Goal: Task Accomplishment & Management: Complete application form

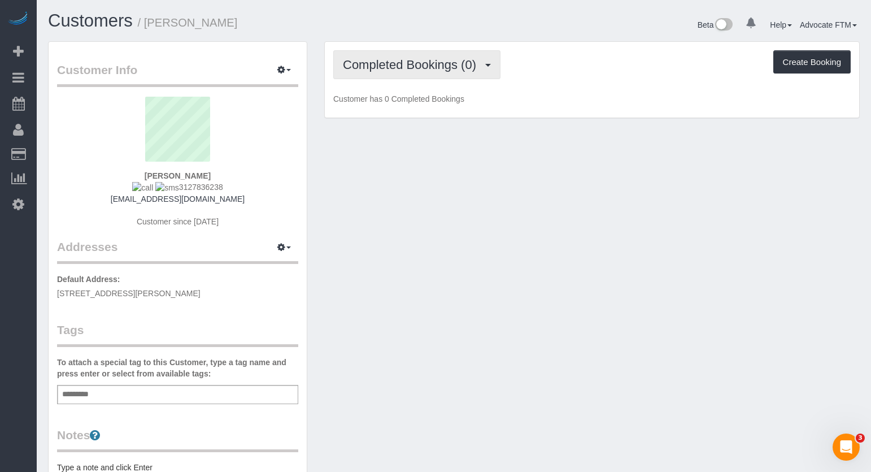
click at [448, 66] on span "Completed Bookings (0)" at bounding box center [412, 65] width 139 height 14
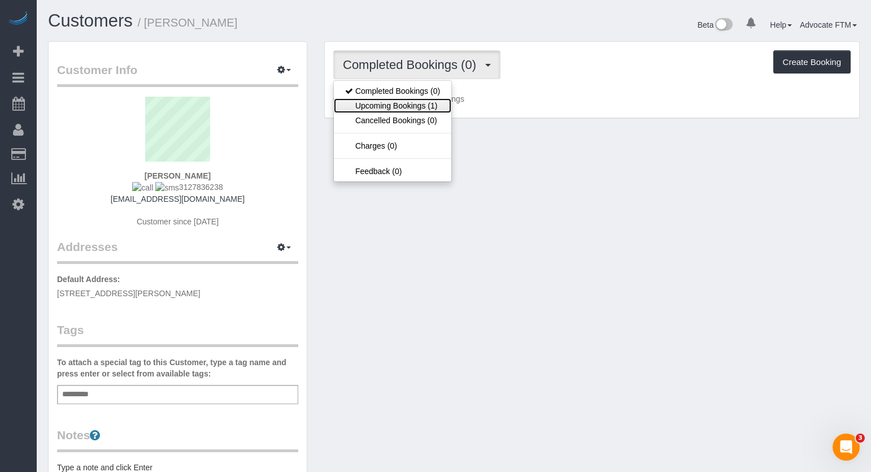
click at [427, 105] on link "Upcoming Bookings (1)" at bounding box center [393, 105] width 118 height 15
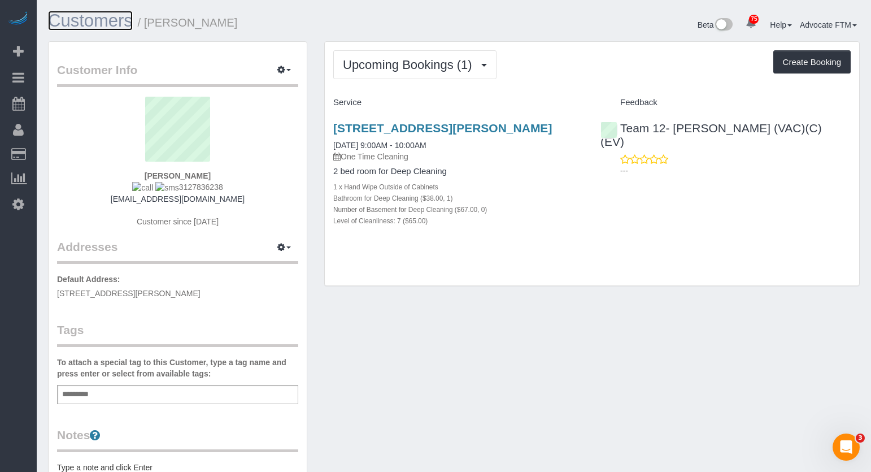
click at [92, 26] on link "Customers" at bounding box center [90, 21] width 85 height 20
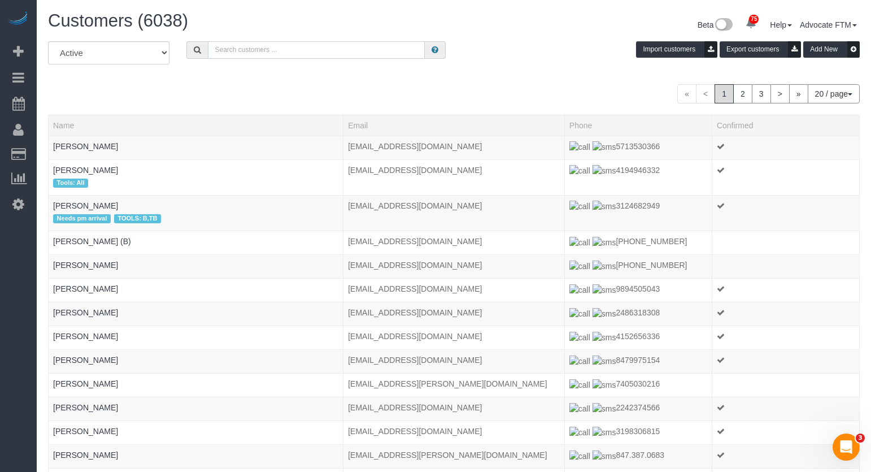
click at [274, 53] on input "text" at bounding box center [316, 50] width 217 height 18
paste input "Jennifer Meyer"
type input "Jennifer Meyer"
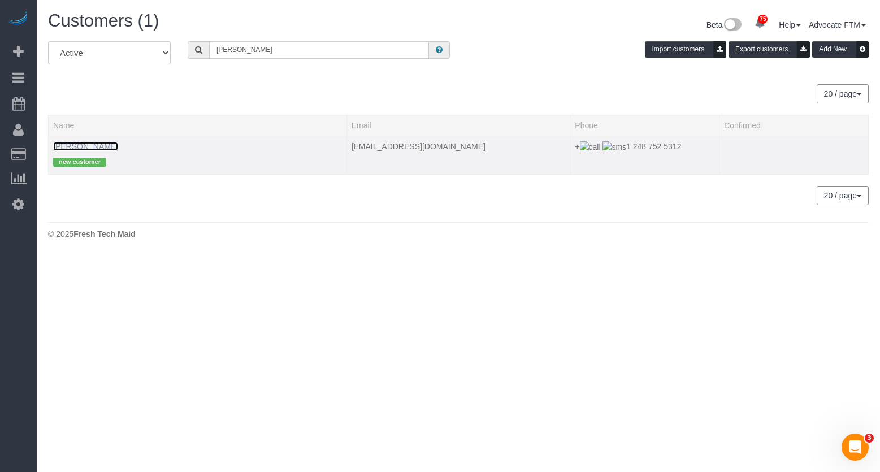
click at [80, 142] on link "[PERSON_NAME]" at bounding box center [85, 146] width 65 height 9
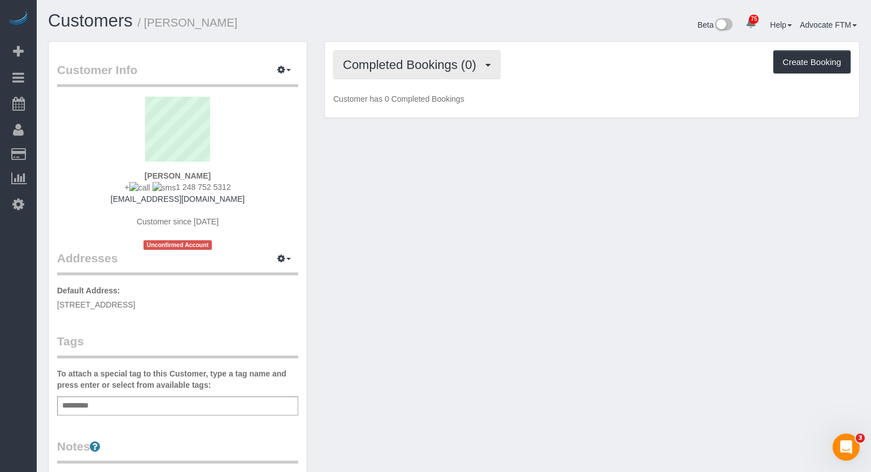
click at [444, 67] on span "Completed Bookings (0)" at bounding box center [412, 65] width 139 height 14
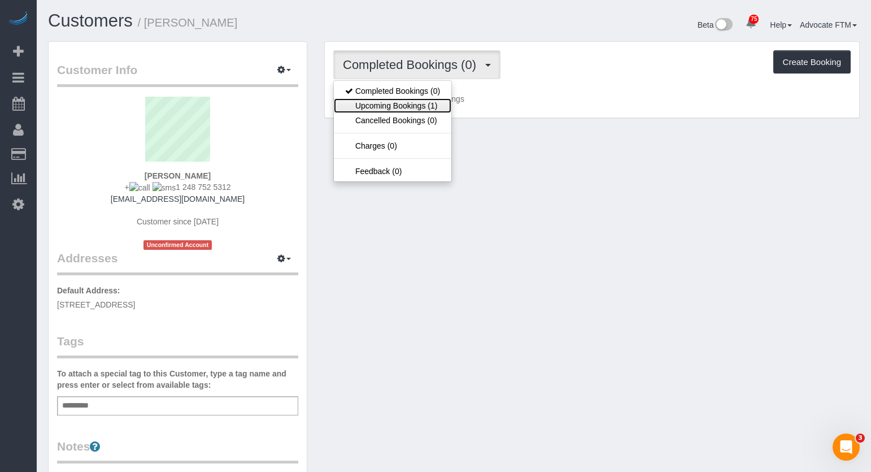
click at [423, 109] on link "Upcoming Bookings (1)" at bounding box center [393, 105] width 118 height 15
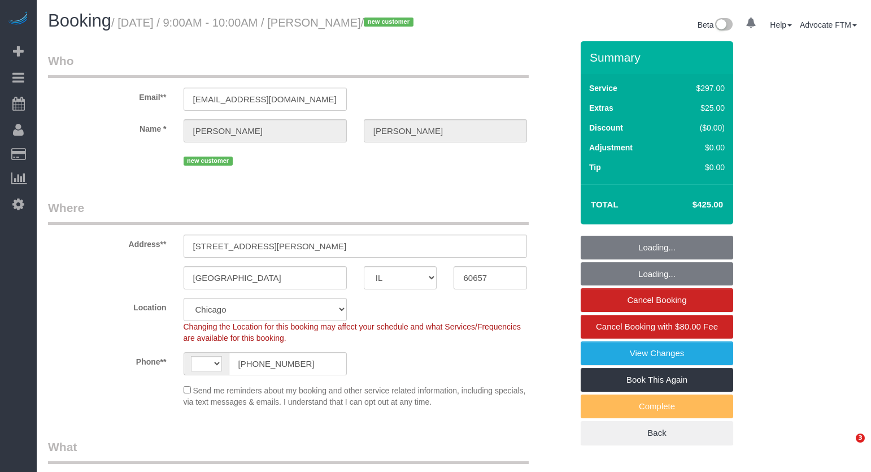
select select "IL"
select select "string:US"
select select "object:1279"
select select "513"
select select "spot1"
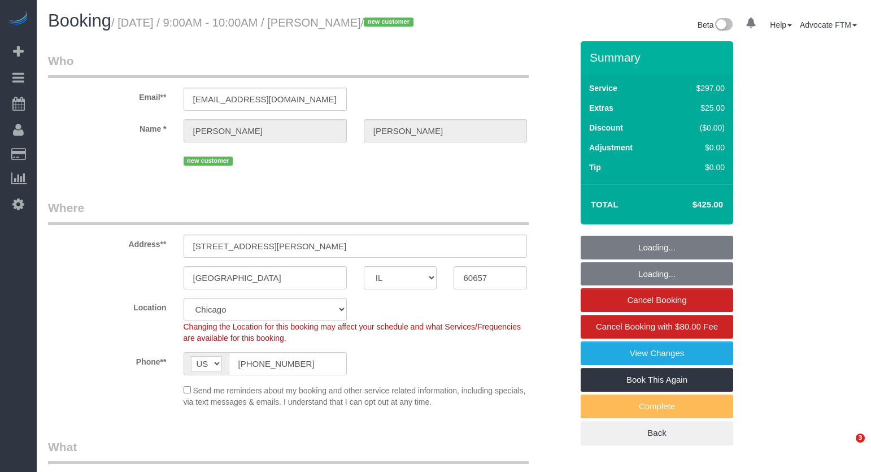
select select "7"
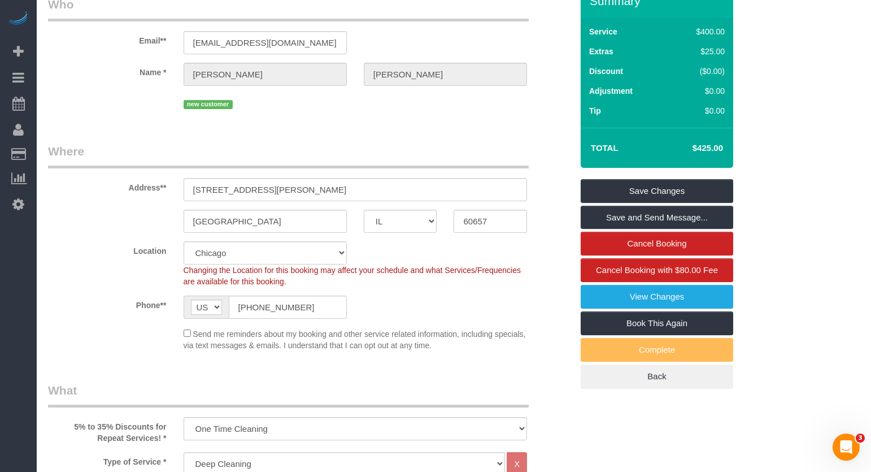
scroll to position [113, 0]
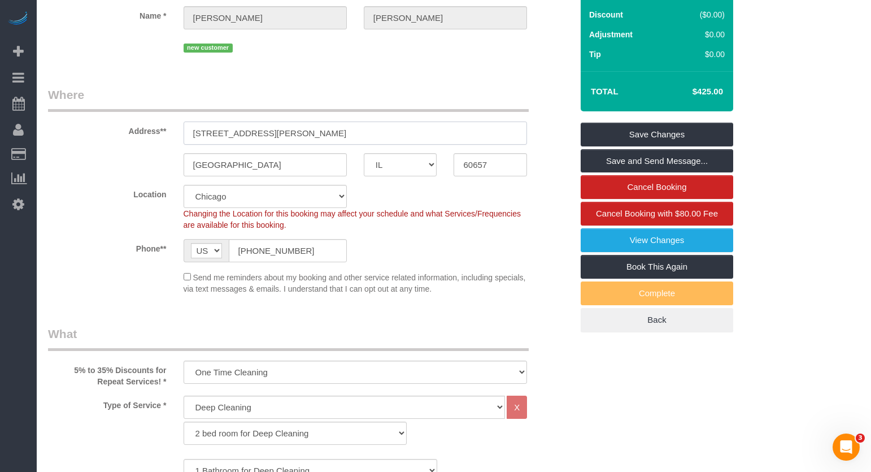
drag, startPoint x: 315, startPoint y: 139, endPoint x: 116, endPoint y: 139, distance: 198.9
click at [116, 139] on div "Address** 1820 W Henderson St, Unit 1" at bounding box center [310, 115] width 541 height 58
drag, startPoint x: 479, startPoint y: 184, endPoint x: 459, endPoint y: 184, distance: 20.4
click at [459, 176] on input "60657" at bounding box center [490, 164] width 73 height 23
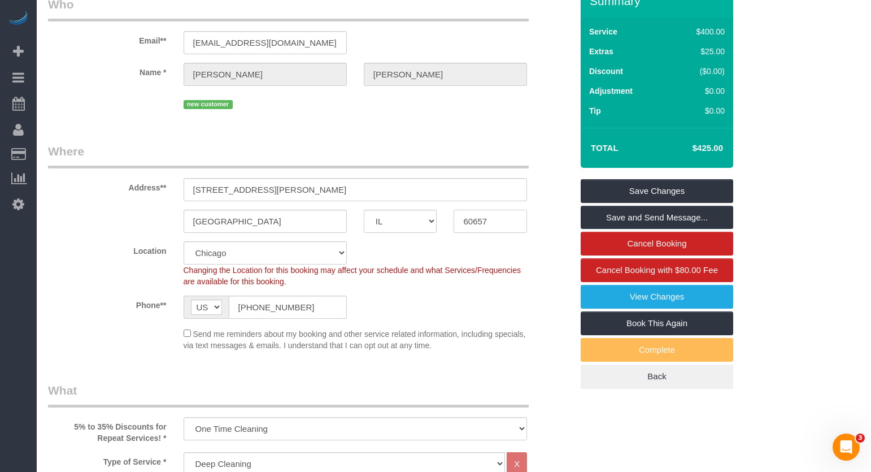
scroll to position [0, 0]
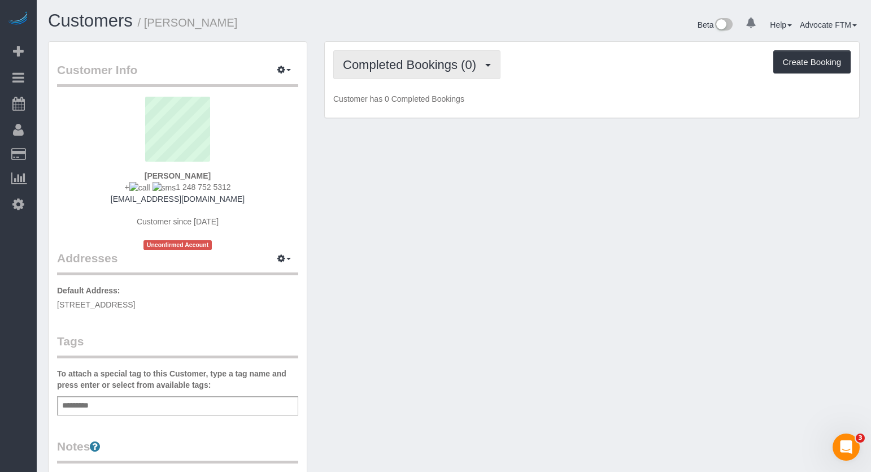
click at [388, 75] on button "Completed Bookings (0)" at bounding box center [416, 64] width 167 height 29
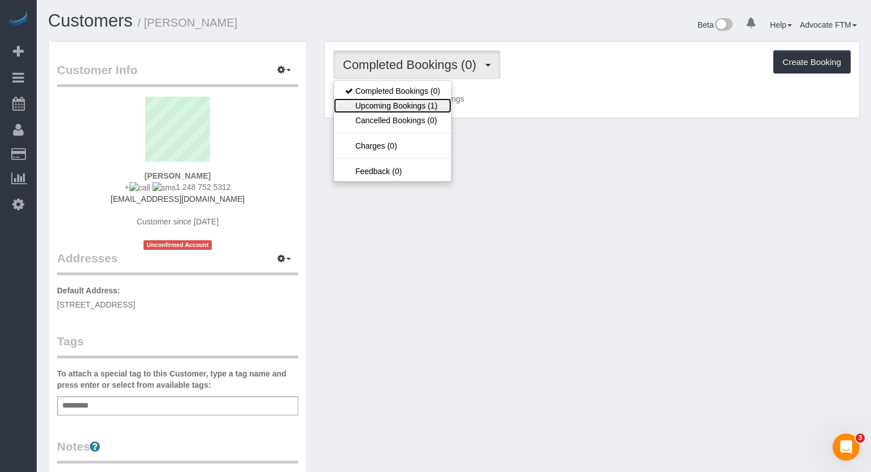
click at [383, 108] on link "Upcoming Bookings (1)" at bounding box center [393, 105] width 118 height 15
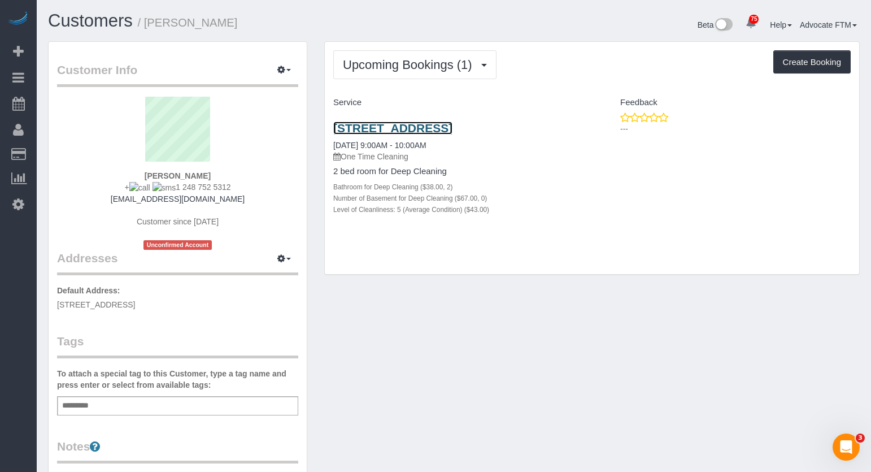
drag, startPoint x: 404, startPoint y: 122, endPoint x: 380, endPoint y: 128, distance: 24.5
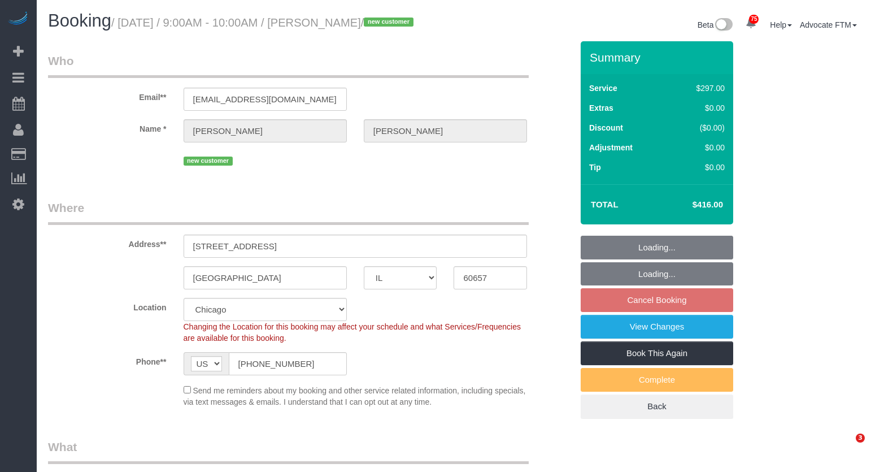
select select "IL"
select select "513"
select select "2"
select select "5"
select select "number:1"
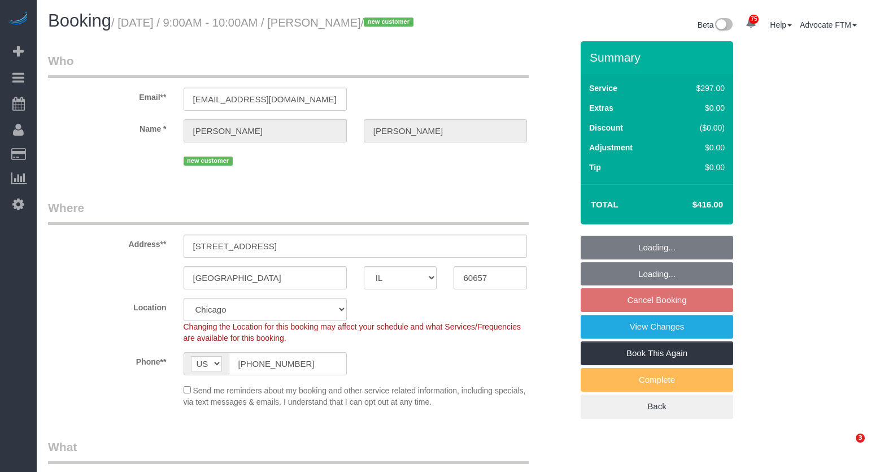
select select "number:58"
select select "number:139"
select select "number:106"
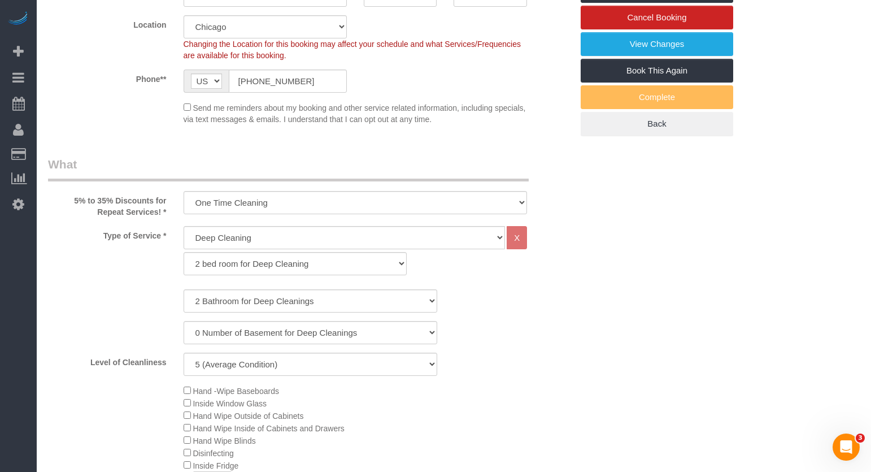
scroll to position [396, 0]
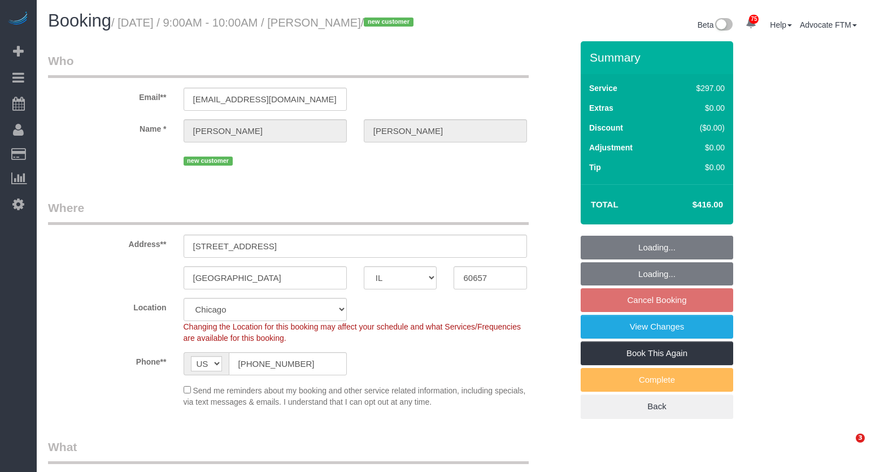
select select "IL"
select select "number:1"
select select "number:58"
select select "number:139"
select select "number:106"
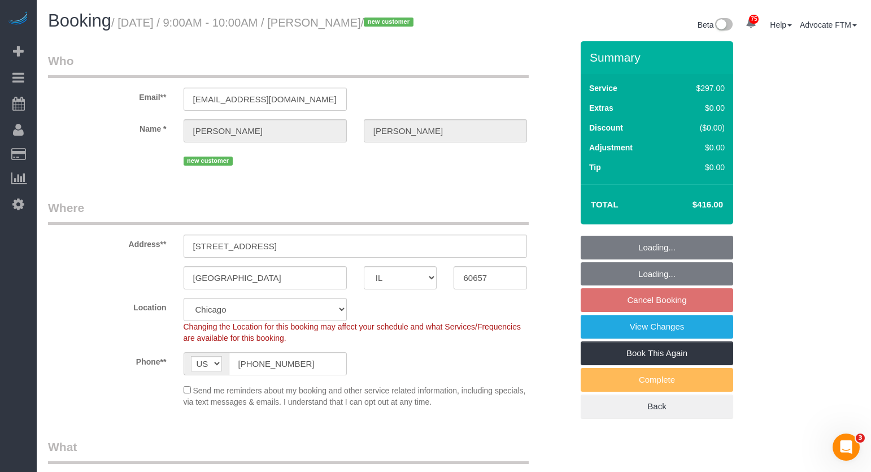
select select "object:1276"
select select "513"
select select "2"
select select "5"
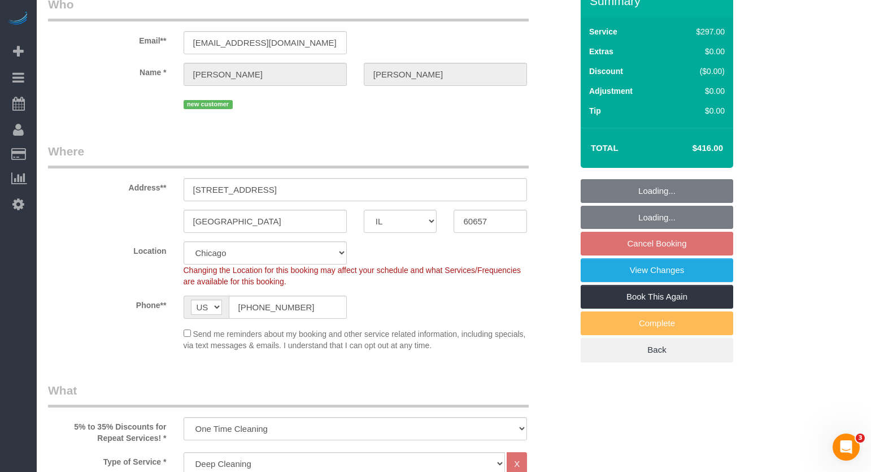
select select "2"
select select "5"
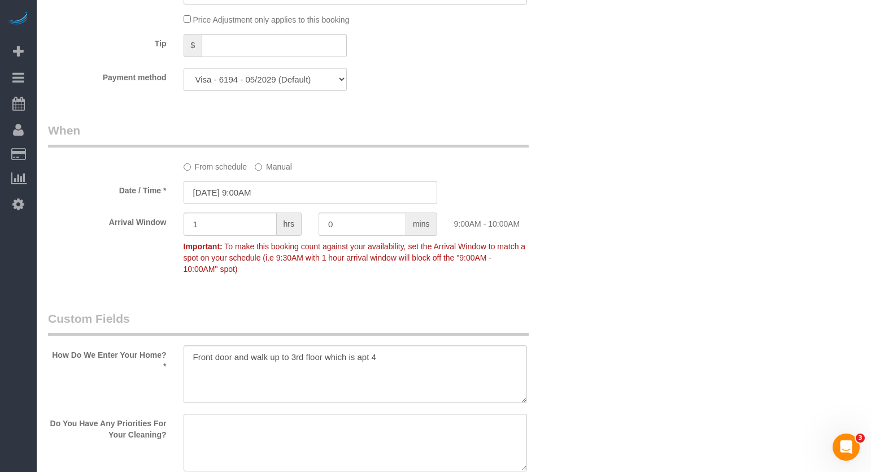
scroll to position [1243, 0]
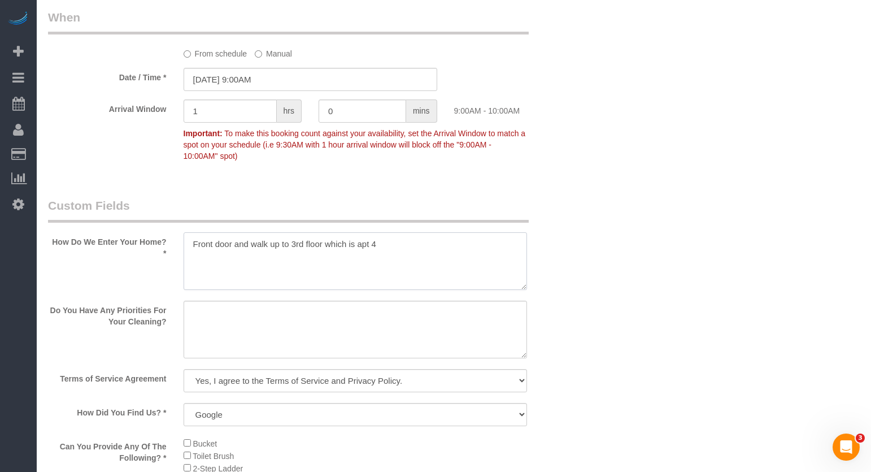
click at [487, 281] on textarea at bounding box center [356, 261] width 344 height 58
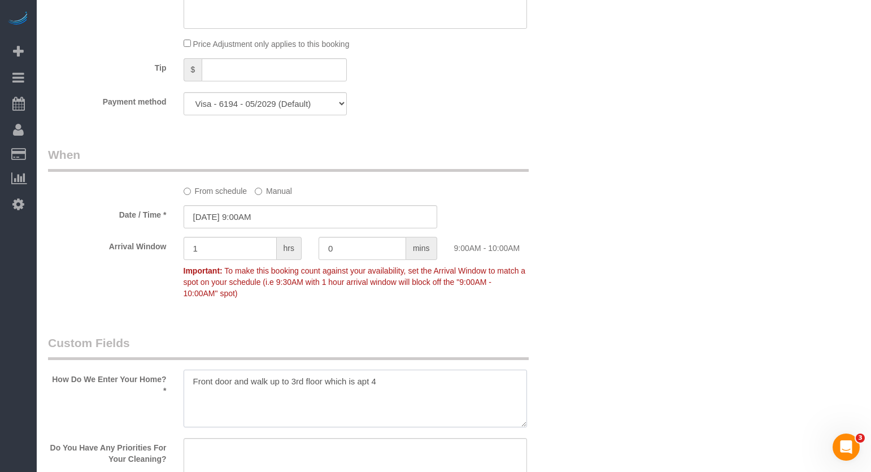
scroll to position [993, 0]
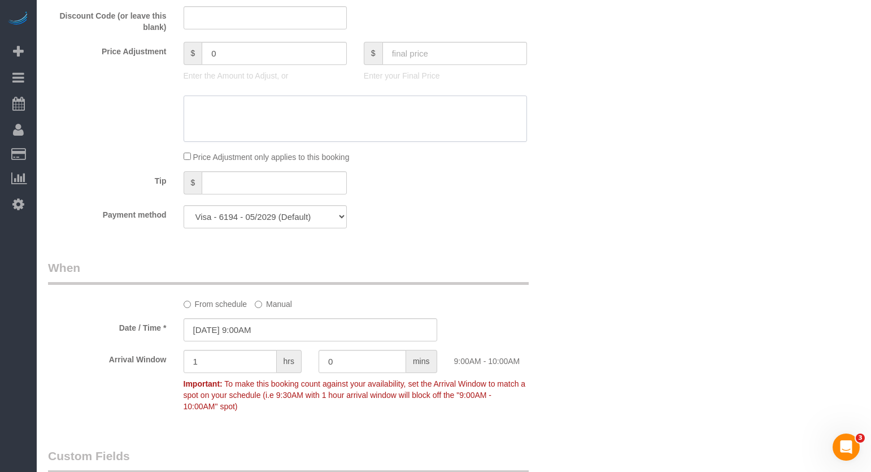
click at [349, 128] on textarea at bounding box center [356, 119] width 344 height 46
paste textarea "$276.50"
type textarea "$276.50"
click at [427, 59] on input "text" at bounding box center [455, 53] width 145 height 23
drag, startPoint x: 229, startPoint y: 125, endPoint x: 198, endPoint y: 125, distance: 31.6
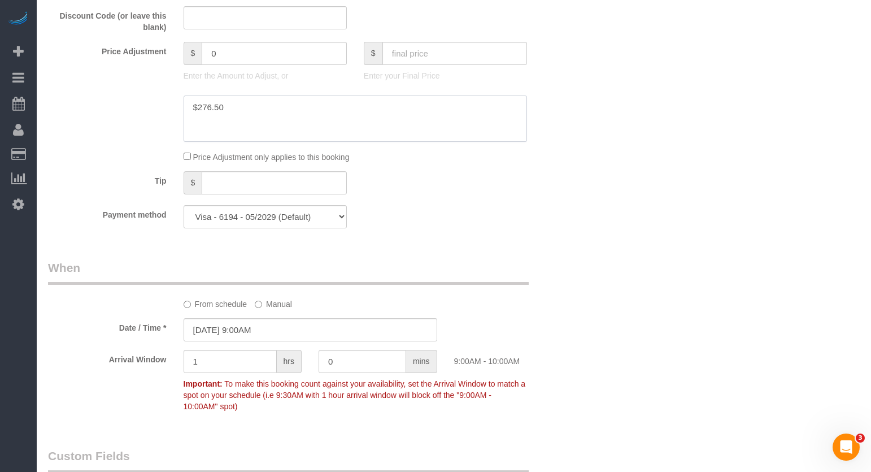
click at [198, 125] on textarea at bounding box center [356, 119] width 344 height 46
click at [448, 65] on input "text" at bounding box center [455, 53] width 145 height 23
paste input "276.50"
type input "276.50"
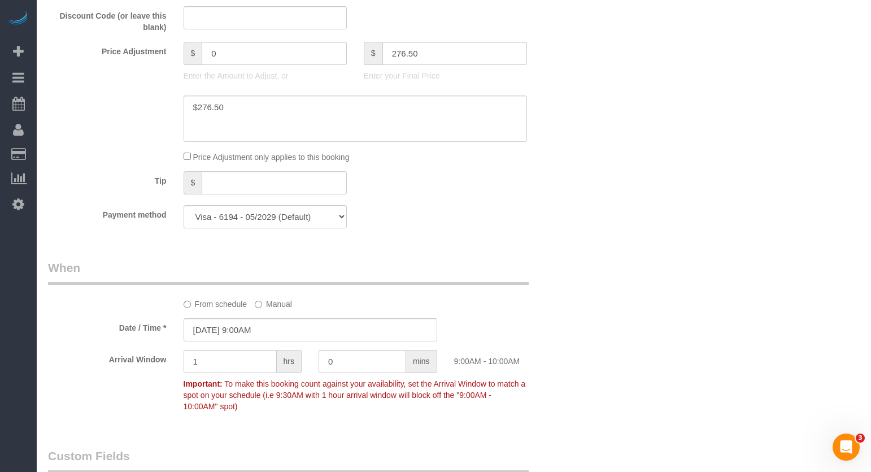
click at [621, 133] on div "Who Email** meyerjenmeyer52@gmail.com Name * Jennifer Meyer new customer Where …" at bounding box center [454, 276] width 812 height 2456
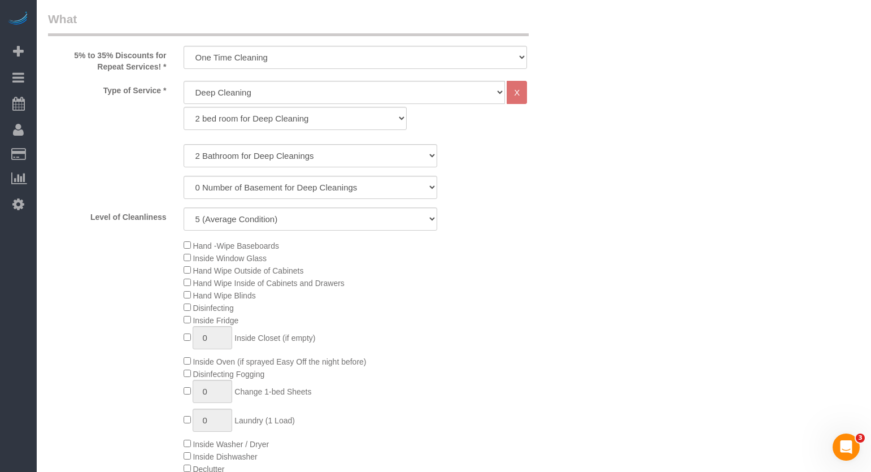
scroll to position [145, 0]
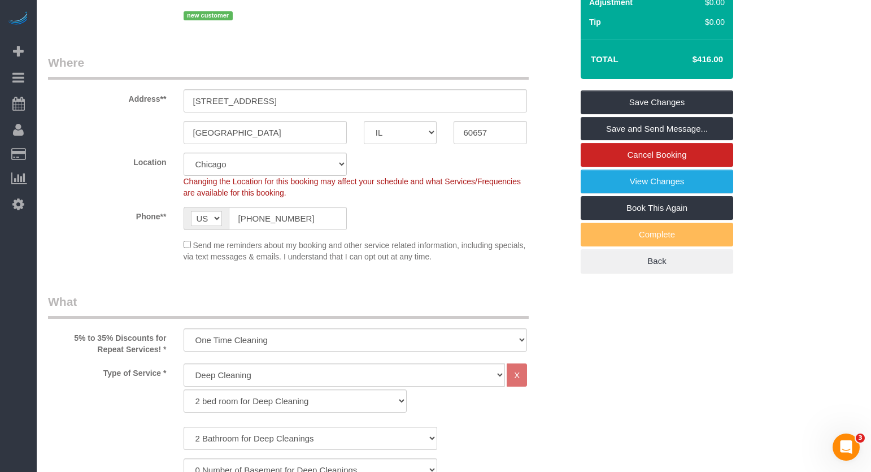
type input "-139.5"
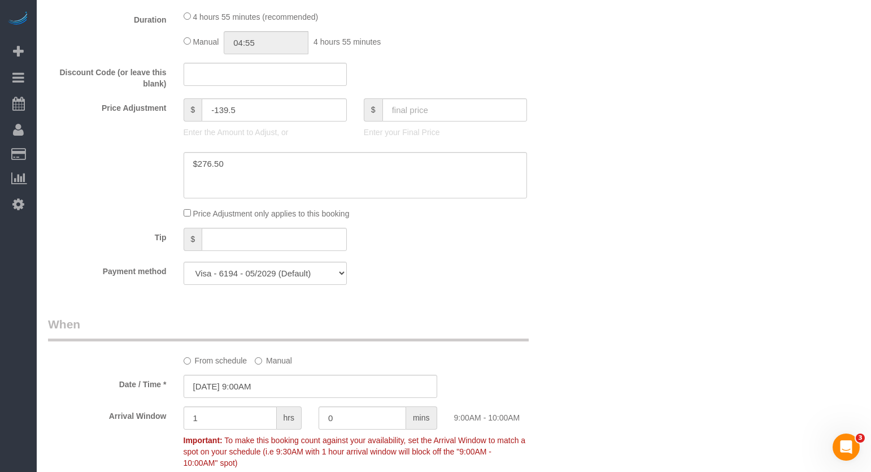
scroll to position [880, 0]
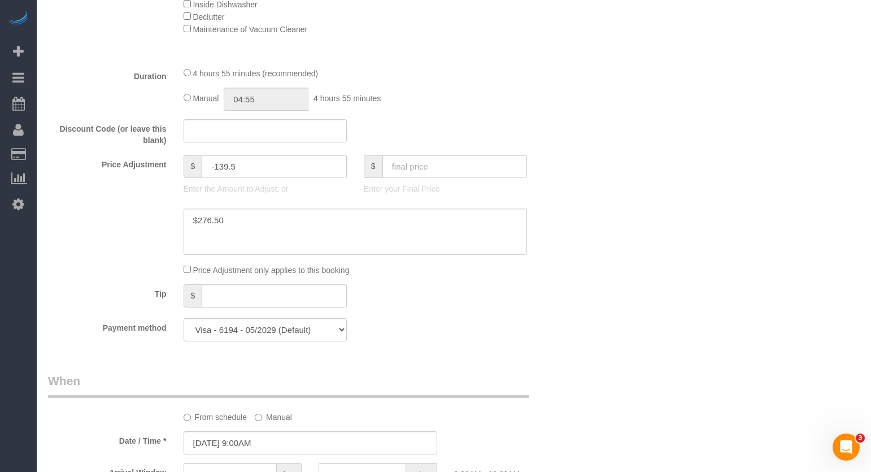
click at [191, 110] on div "Manual 04:55 4 hours 55 minutes" at bounding box center [356, 99] width 344 height 23
drag, startPoint x: 305, startPoint y: 110, endPoint x: 203, endPoint y: 105, distance: 101.3
click at [205, 105] on div "Manual 04:55 4 hours 55 minutes" at bounding box center [356, 99] width 344 height 23
type input "03:30"
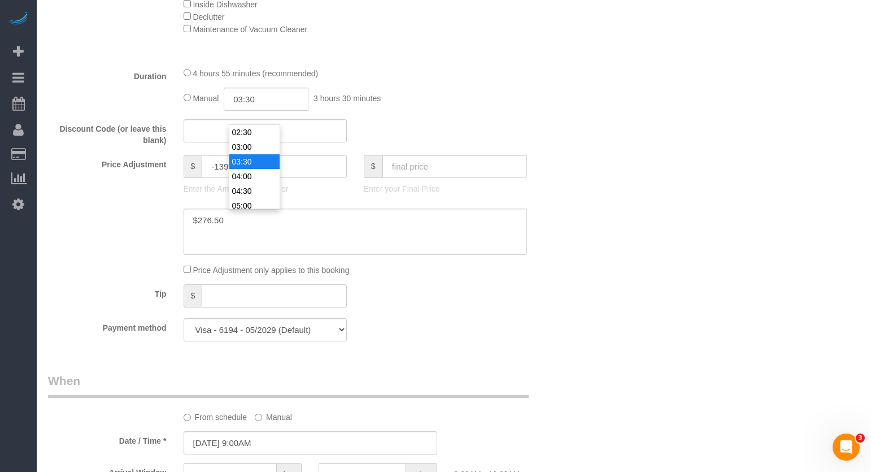
click at [650, 162] on div "Who Email** meyerjenmeyer52@gmail.com Name * Jennifer Meyer new customer Where …" at bounding box center [454, 389] width 812 height 2456
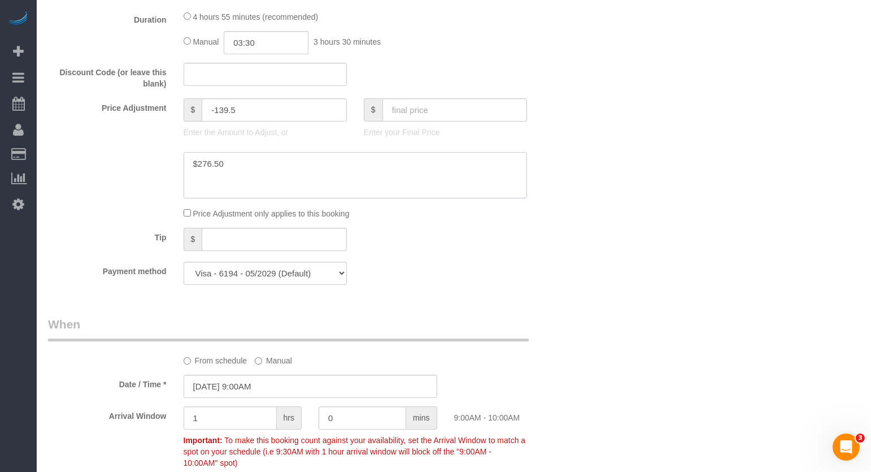
click at [257, 177] on textarea at bounding box center [356, 175] width 344 height 46
click at [188, 177] on textarea at bounding box center [356, 175] width 344 height 46
type textarea "System generated 5 hours but wanted to start with 3.5 Deep Clean $276.50"
drag, startPoint x: 618, startPoint y: 250, endPoint x: 624, endPoint y: 250, distance: 6.8
click at [622, 250] on div "Who Email** meyerjenmeyer52@gmail.com Name * Jennifer Meyer new customer Where …" at bounding box center [454, 333] width 812 height 2456
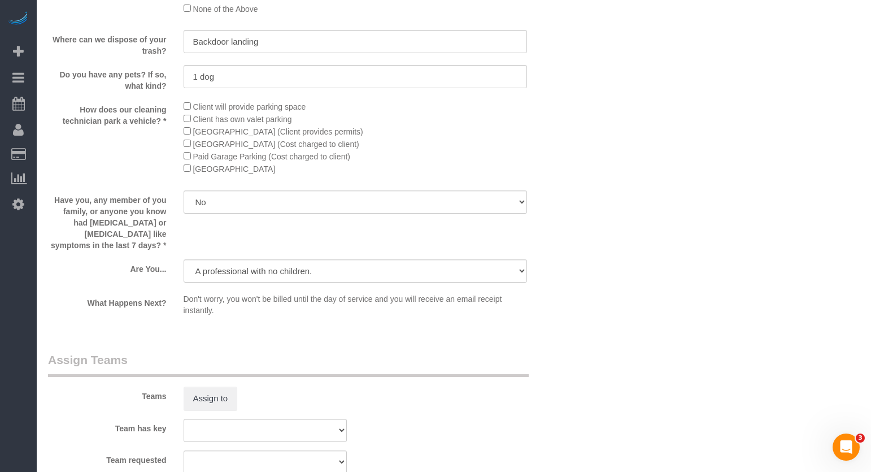
scroll to position [1897, 0]
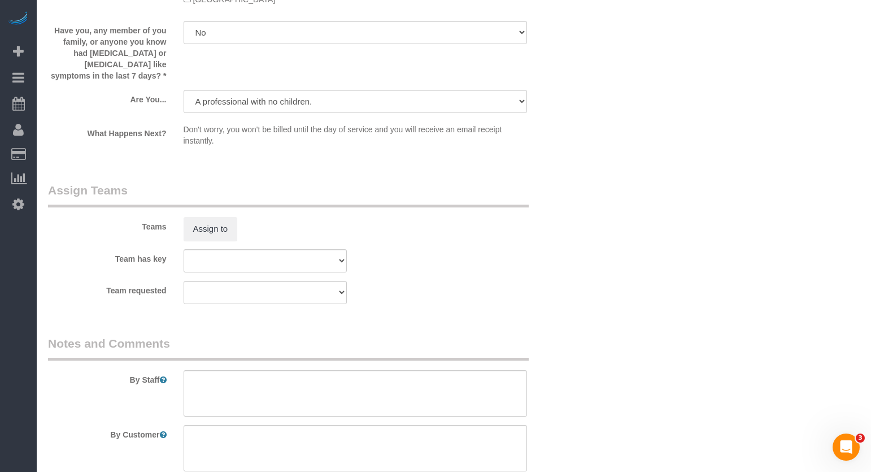
click at [201, 213] on div "Teams Assign to" at bounding box center [310, 211] width 541 height 59
click at [205, 231] on button "Assign to" at bounding box center [211, 229] width 54 height 24
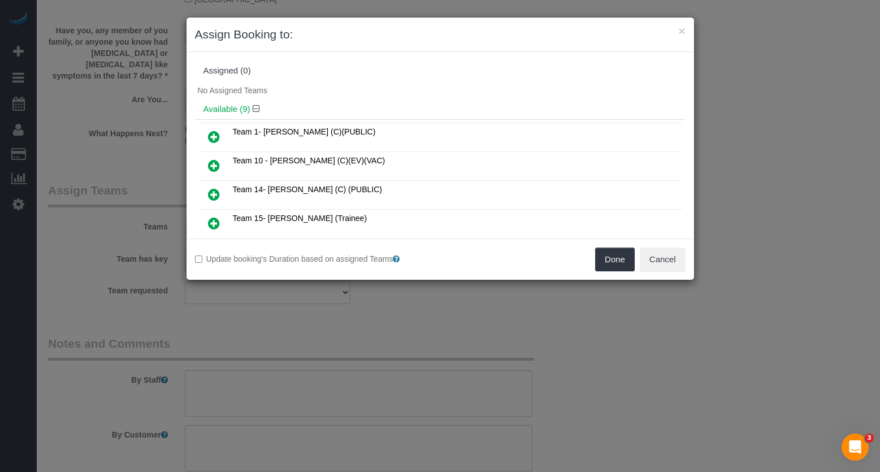
click at [214, 167] on icon at bounding box center [214, 166] width 12 height 14
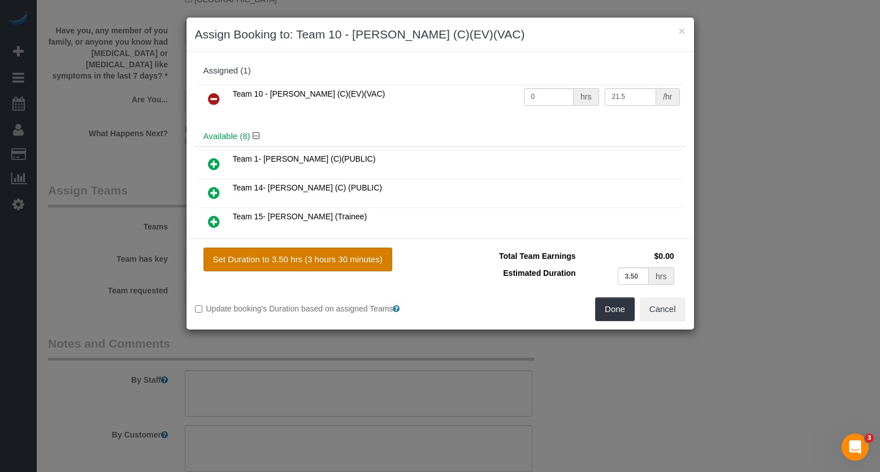
click at [331, 258] on button "Set Duration to 3.50 hrs (3 hours 30 minutes)" at bounding box center [297, 260] width 189 height 24
type input "3.50"
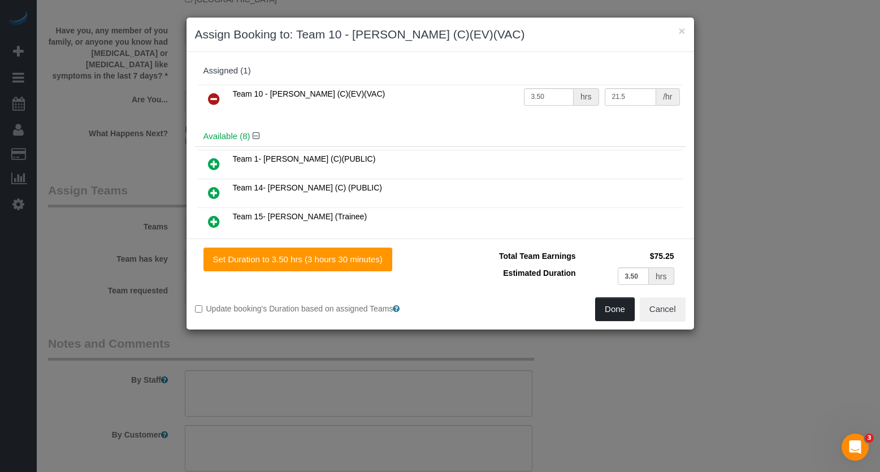
click at [611, 314] on button "Done" at bounding box center [615, 309] width 40 height 24
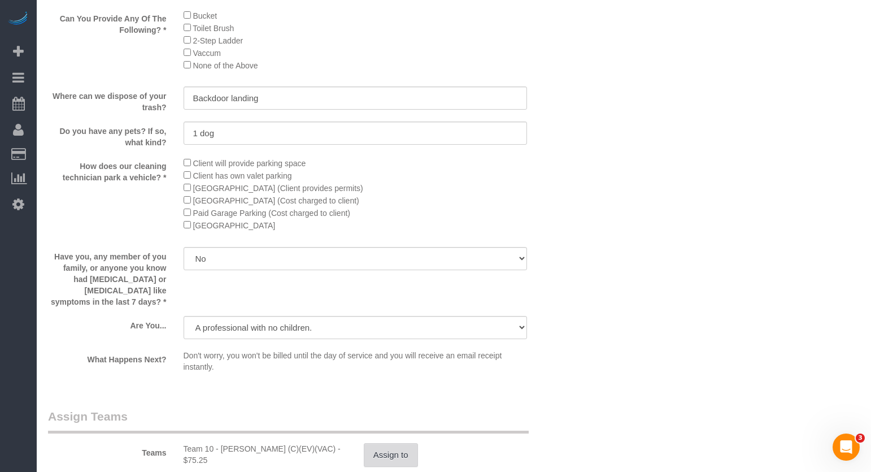
scroll to position [2010, 0]
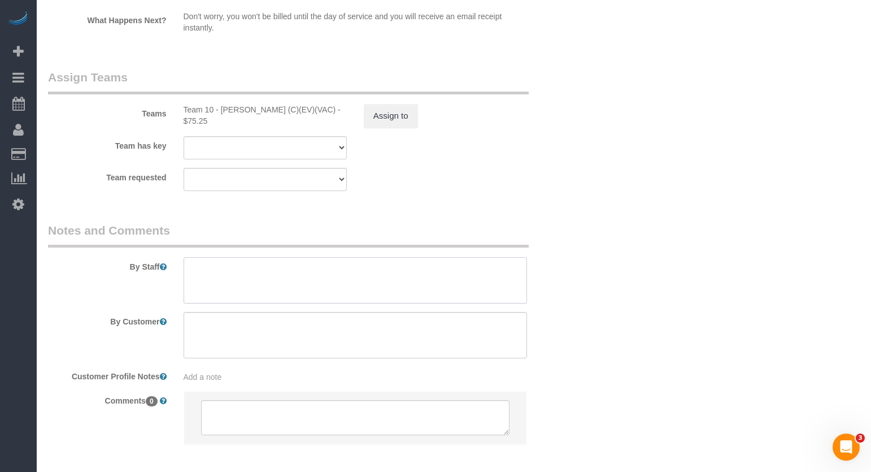
click at [321, 285] on textarea at bounding box center [356, 280] width 344 height 46
paste textarea "Initial Cleaning for a weekly cleaning. Partial Cleaning. 1). General Cleaning.…"
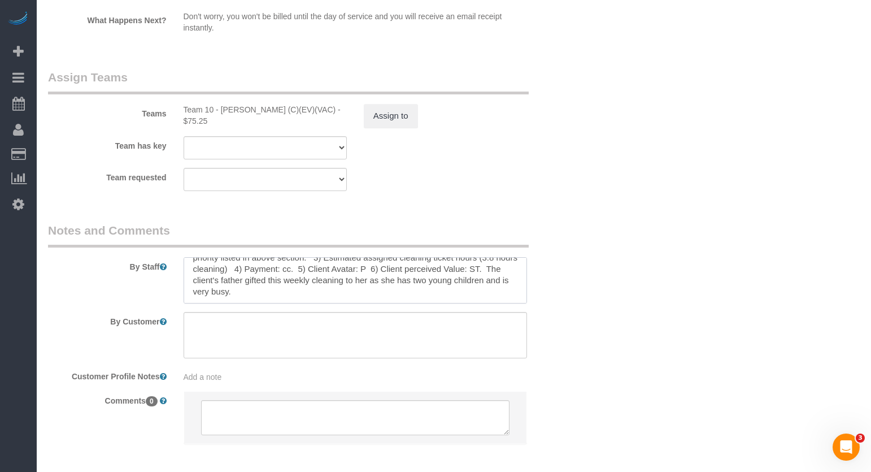
scroll to position [0, 0]
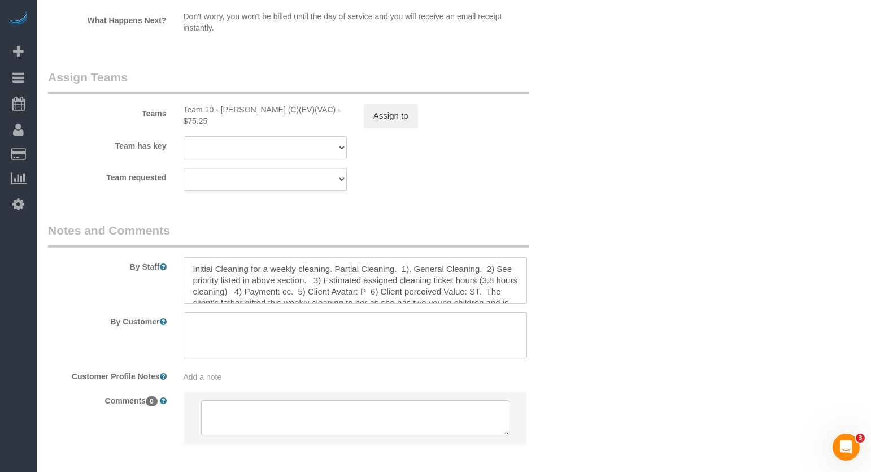
drag, startPoint x: 388, startPoint y: 272, endPoint x: 258, endPoint y: 271, distance: 130.6
click at [258, 271] on textarea at bounding box center [356, 280] width 344 height 46
type textarea "Initial Cleaning for a weekly cleaning. Partial Cleaning. 1). General Cleaning.…"
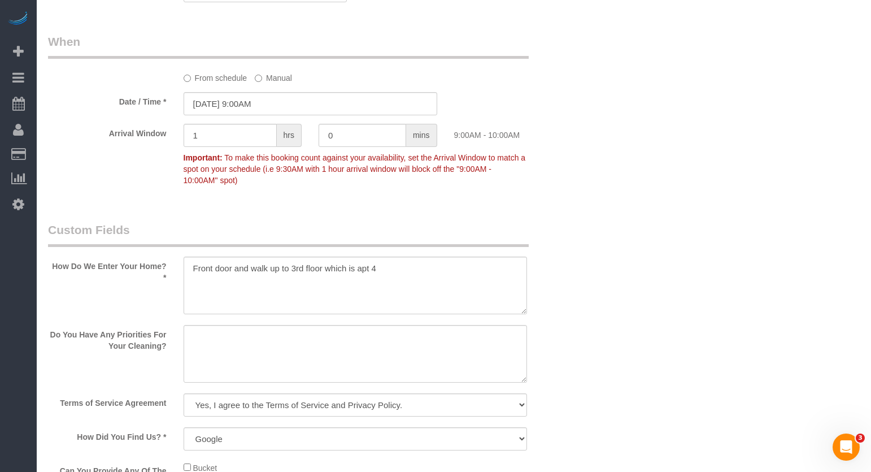
scroll to position [1162, 0]
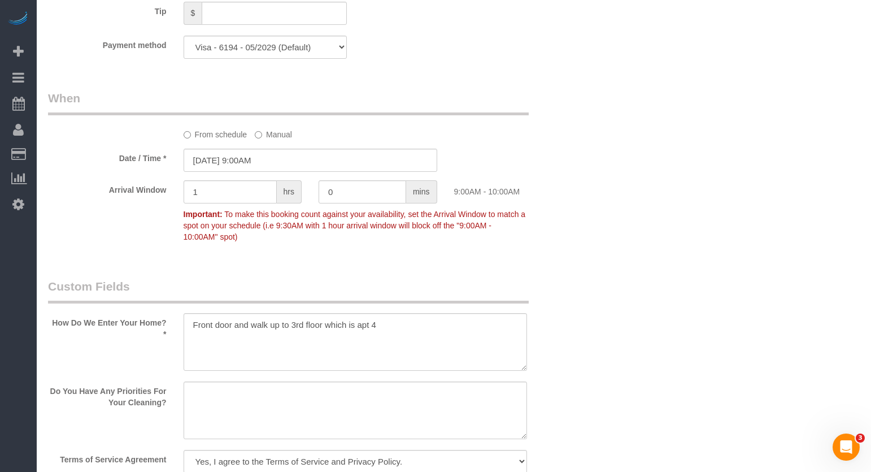
click at [369, 423] on textarea at bounding box center [356, 410] width 344 height 58
paste textarea "Said main priorities would be: bathroom first, then kitchen and living room. No…"
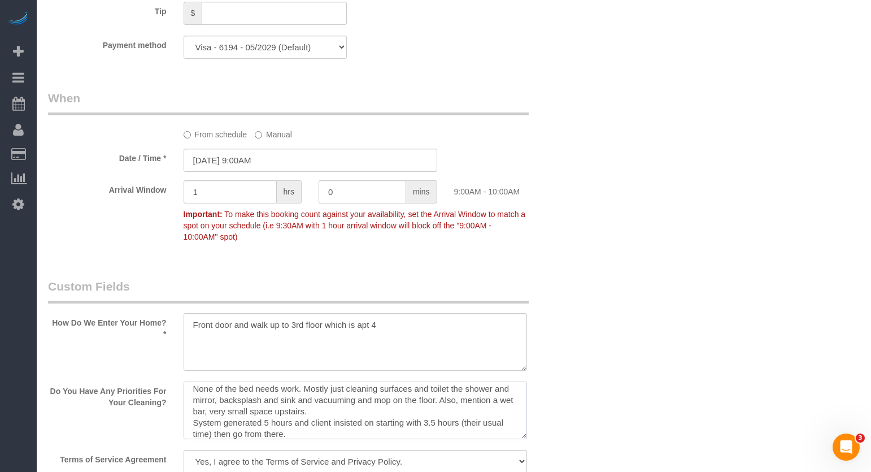
scroll to position [1219, 0]
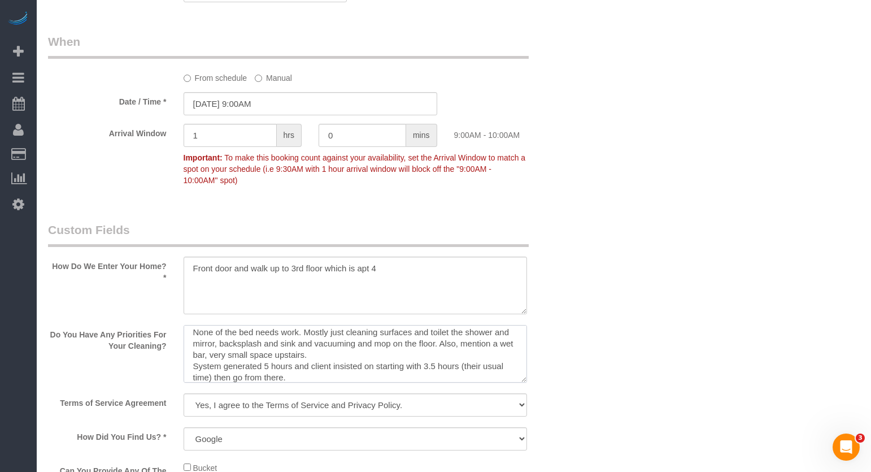
click at [193, 348] on textarea at bounding box center [356, 354] width 344 height 58
paste textarea "t for any special event just wanted to have a reset of the home. No"
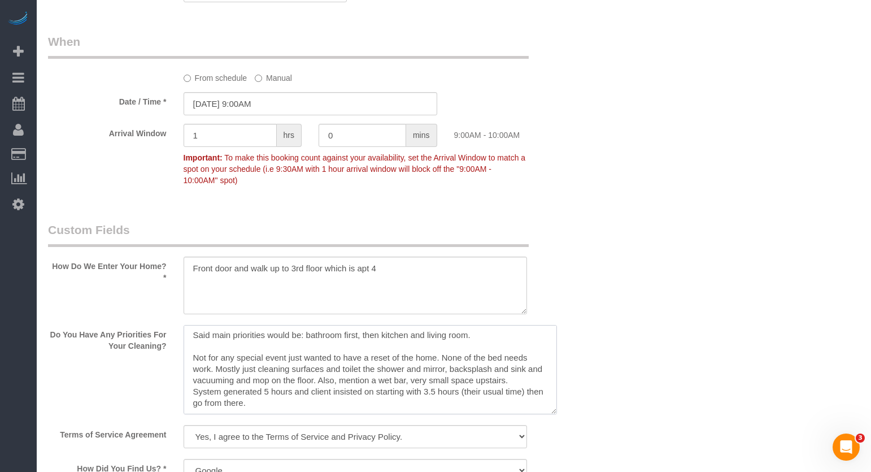
scroll to position [0, 0]
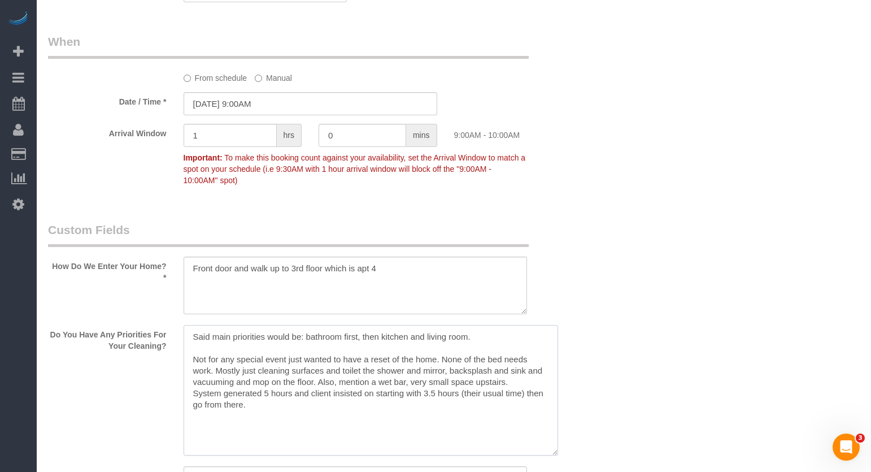
drag, startPoint x: 521, startPoint y: 394, endPoint x: 553, endPoint y: 478, distance: 89.4
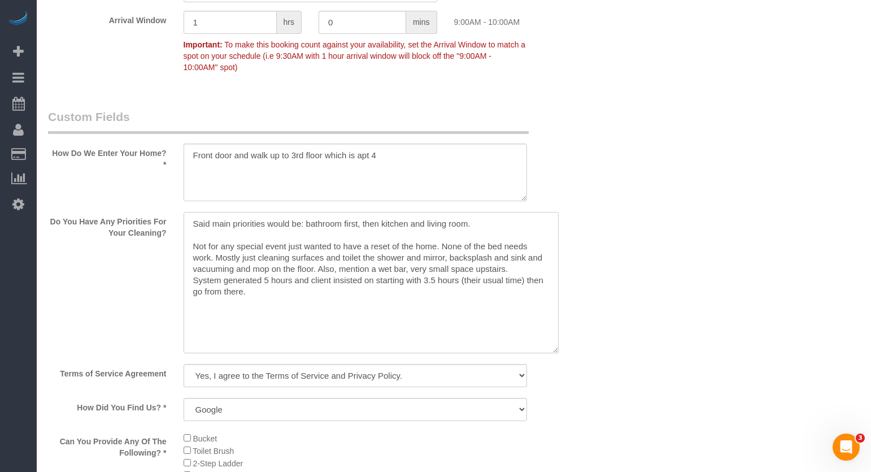
scroll to position [1389, 0]
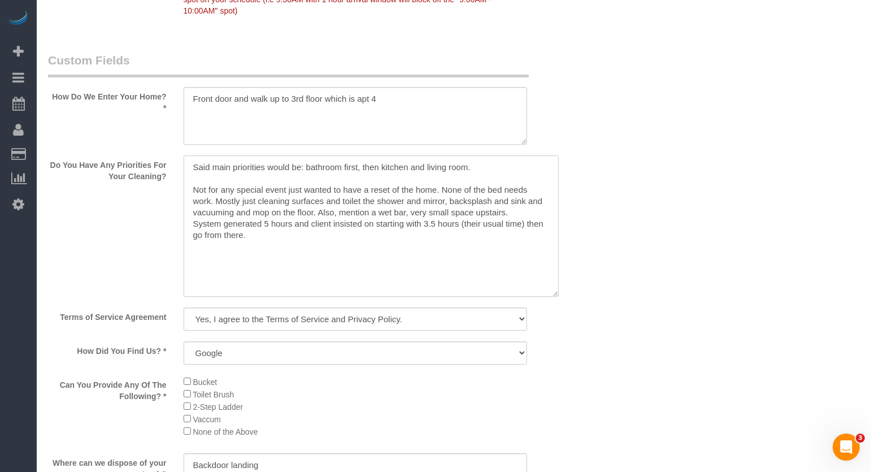
click at [533, 225] on textarea at bounding box center [371, 225] width 375 height 141
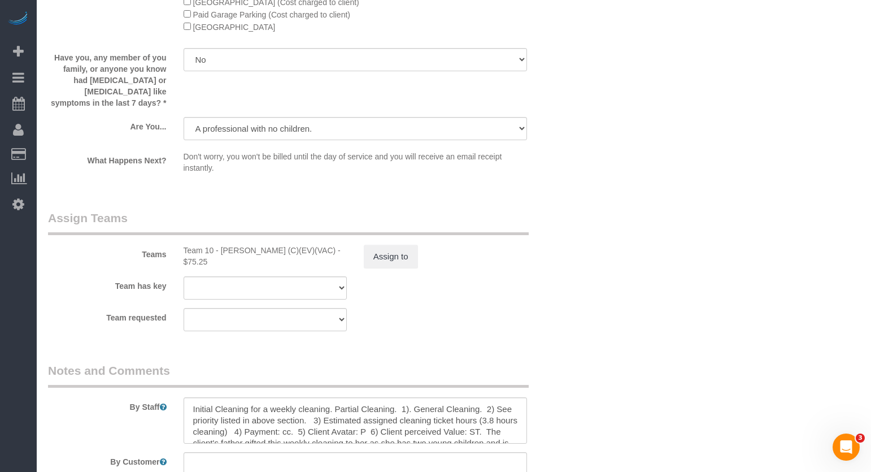
scroll to position [2010, 0]
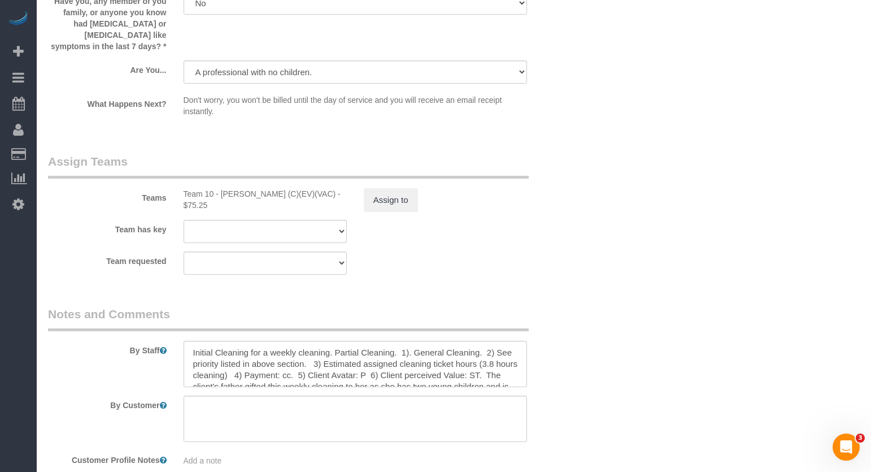
type textarea "Said main priorities would be: bathroom first, then kitchen and living room. No…"
drag, startPoint x: 259, startPoint y: 355, endPoint x: 324, endPoint y: 359, distance: 64.5
click at [324, 359] on textarea at bounding box center [356, 364] width 344 height 46
click at [369, 353] on textarea at bounding box center [356, 364] width 344 height 46
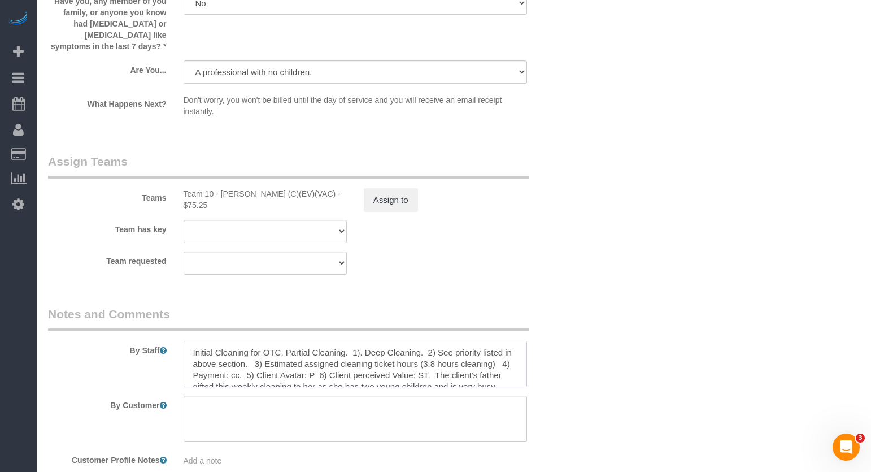
click at [429, 367] on textarea at bounding box center [356, 364] width 344 height 46
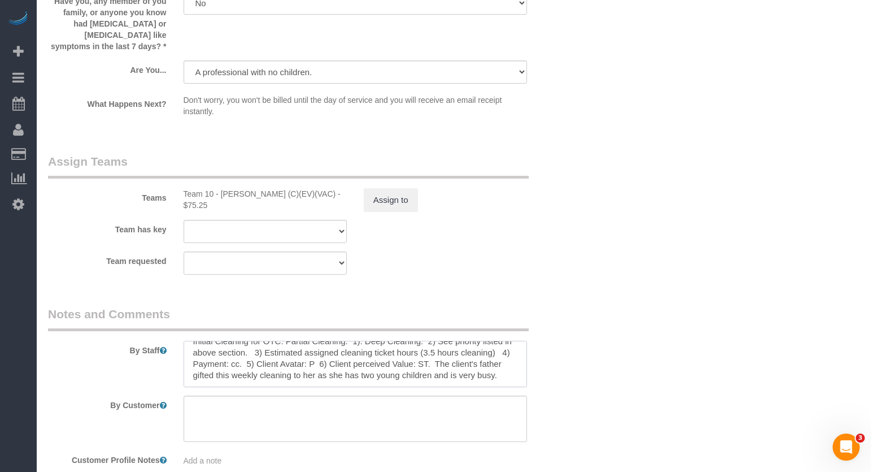
scroll to position [23, 0]
drag, startPoint x: 430, startPoint y: 359, endPoint x: 497, endPoint y: 398, distance: 78.5
click at [493, 398] on sui-booking-comments "By Staff By Customer Customer Profile Notes Add a note Comments 0" at bounding box center [310, 422] width 524 height 233
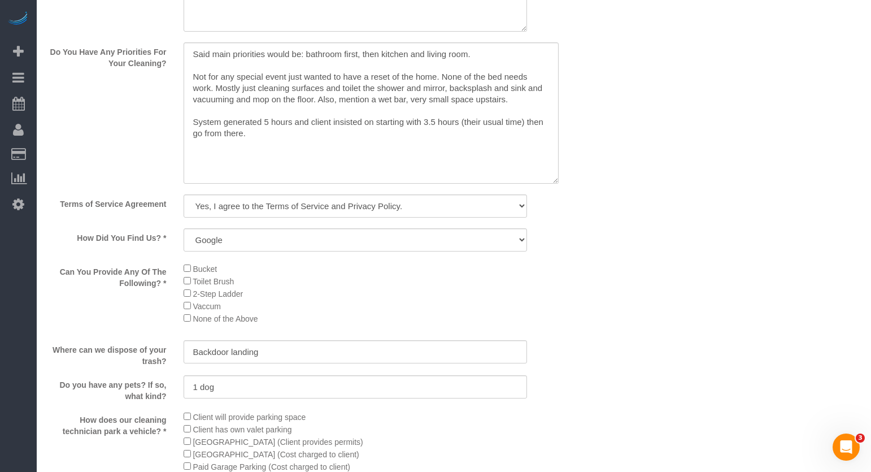
scroll to position [1389, 0]
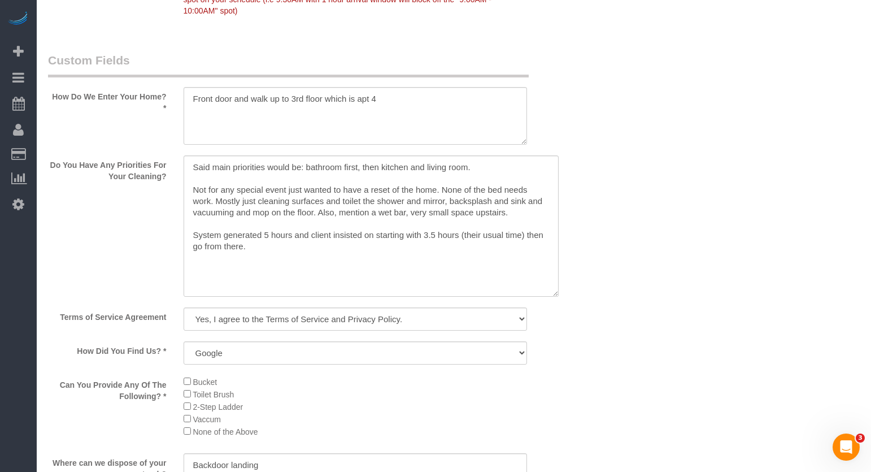
type textarea "Initial Cleaning for OTC. Partial Cleaning. 1). Deep Cleaning. 2) See priority …"
click at [225, 194] on textarea at bounding box center [371, 225] width 375 height 141
drag, startPoint x: 197, startPoint y: 207, endPoint x: 331, endPoint y: 206, distance: 133.4
click at [198, 209] on textarea at bounding box center [371, 225] width 375 height 141
drag, startPoint x: 438, startPoint y: 202, endPoint x: 176, endPoint y: 207, distance: 262.3
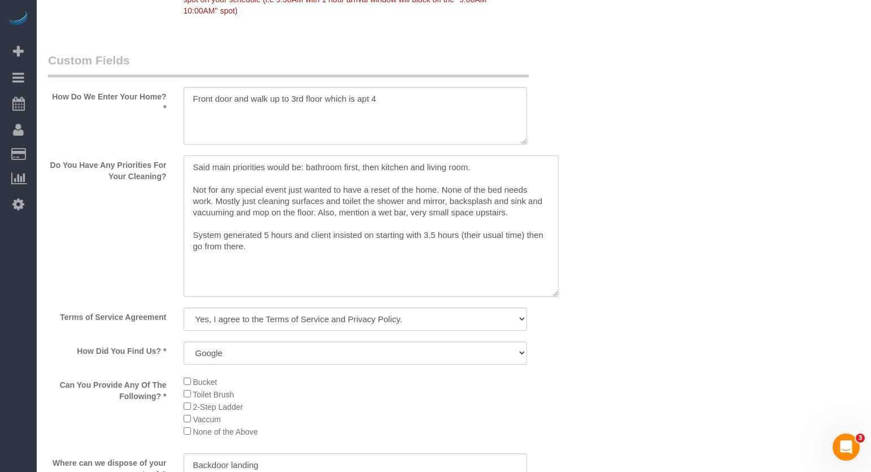
click at [176, 207] on div at bounding box center [355, 227] width 361 height 144
click at [472, 232] on textarea at bounding box center [371, 225] width 375 height 141
drag, startPoint x: 433, startPoint y: 206, endPoint x: 158, endPoint y: 209, distance: 275.8
click at [158, 209] on div "Do You Have Any Priorities For Your Cleaning?" at bounding box center [310, 227] width 541 height 144
click at [276, 286] on textarea at bounding box center [371, 225] width 375 height 141
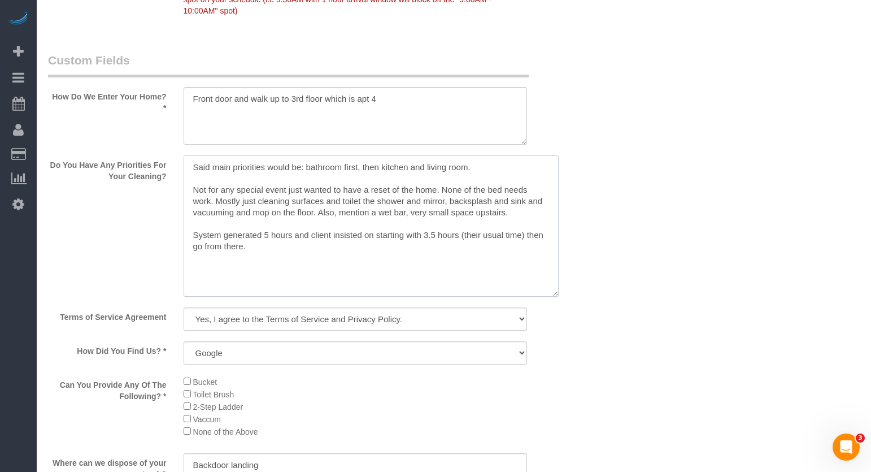
drag, startPoint x: 262, startPoint y: 263, endPoint x: 131, endPoint y: 249, distance: 131.9
click at [131, 249] on div "Do You Have Any Priorities For Your Cleaning?" at bounding box center [310, 227] width 541 height 144
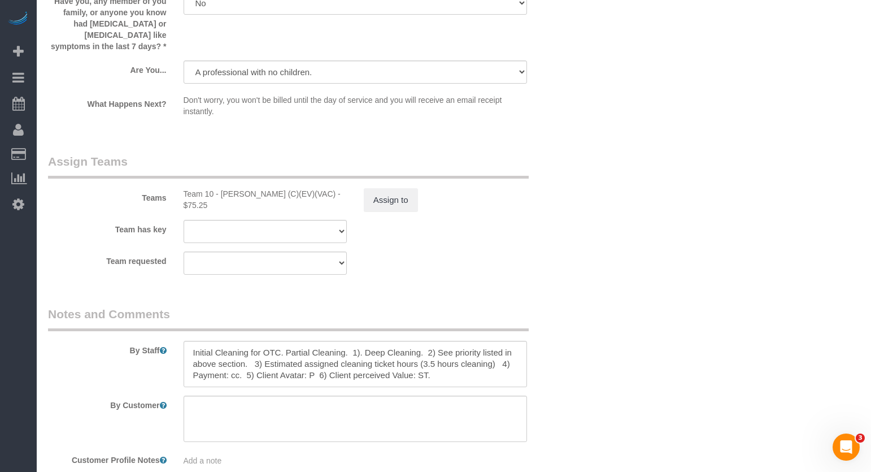
scroll to position [2150, 0]
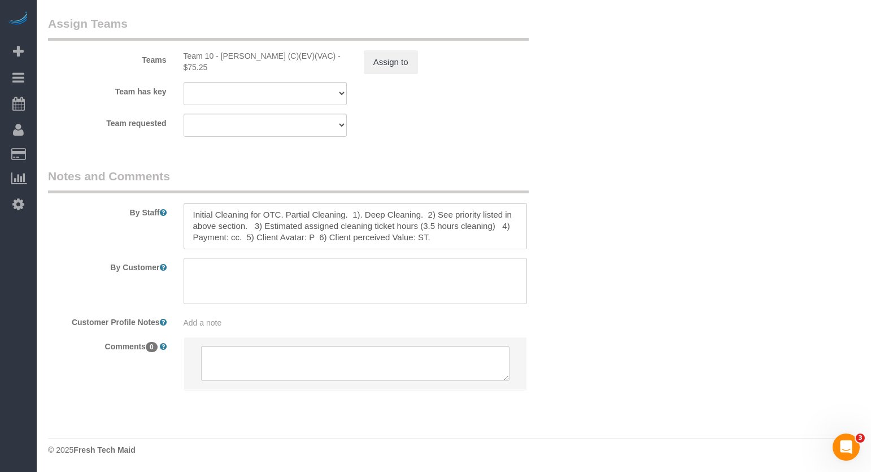
type textarea "Said main priorities would be: bathroom first, then kitchen and living room. No…"
click at [467, 245] on textarea at bounding box center [356, 226] width 344 height 46
paste textarea "System generated 5 hours and client insisted on starting with 3.5 hours (their …"
click at [422, 222] on textarea at bounding box center [356, 226] width 344 height 46
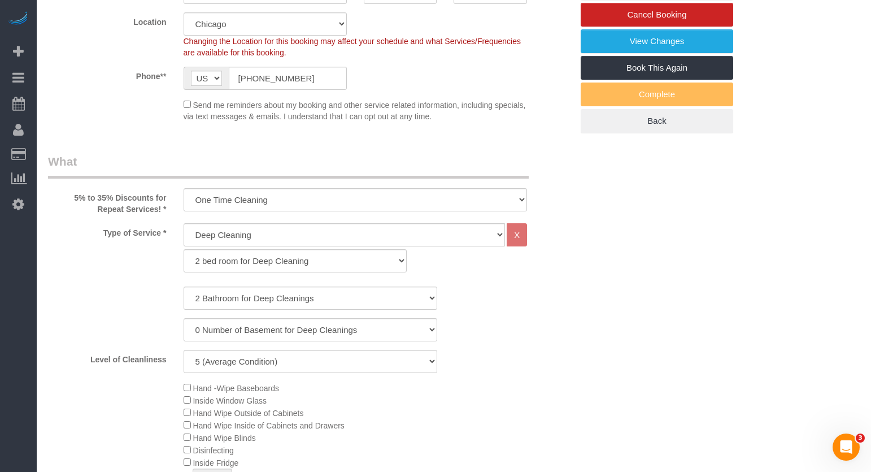
scroll to position [116, 0]
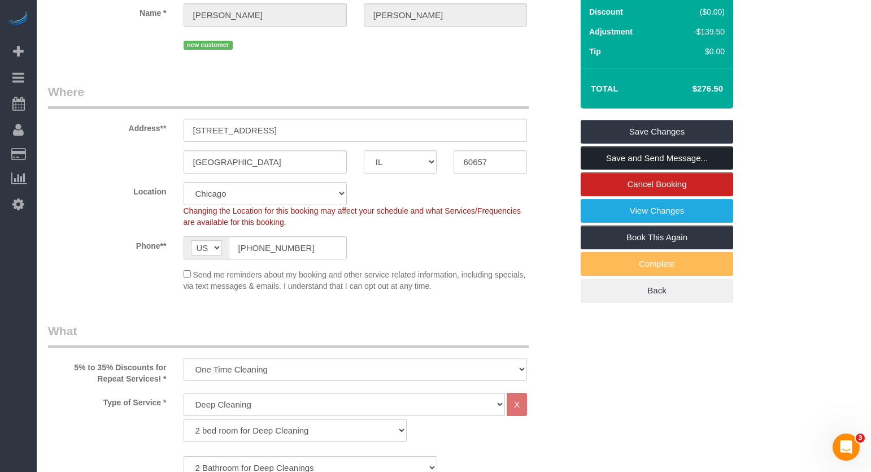
type textarea "Initial Cleaning for OTC. Partial Cleaning. 1). Deep Cleaning. 2) See priority …"
click at [643, 170] on link "Save and Send Message..." at bounding box center [657, 158] width 153 height 24
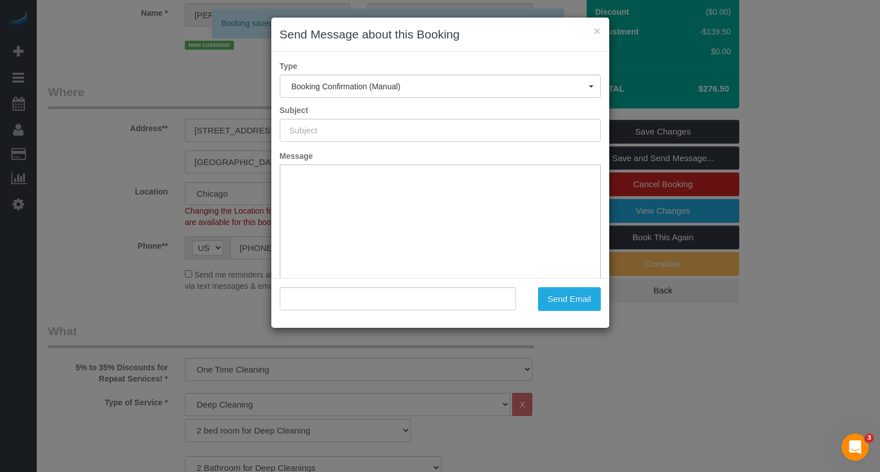
scroll to position [0, 0]
type input "Your Booking With Fresh Tech Maid, Confirmed!"
type input ""Jennifer Meyer" <meyerjenmeyer52@gmail.com>"
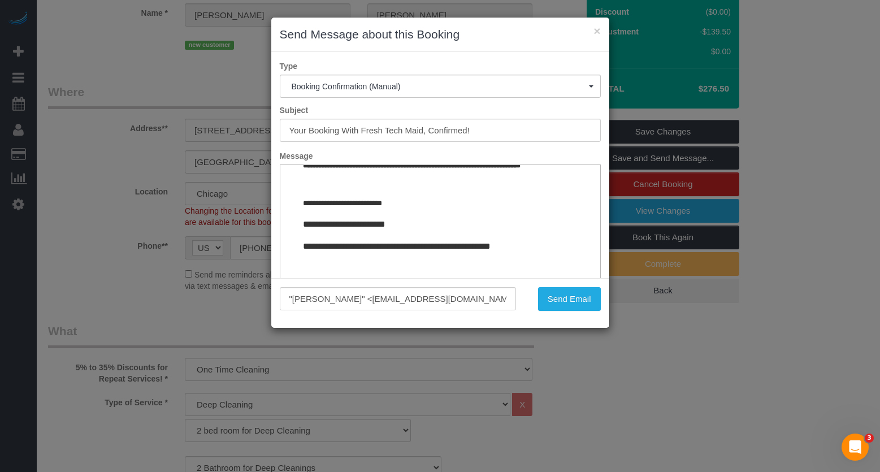
scroll to position [1387, 0]
click at [572, 305] on button "Send Email" at bounding box center [569, 299] width 63 height 24
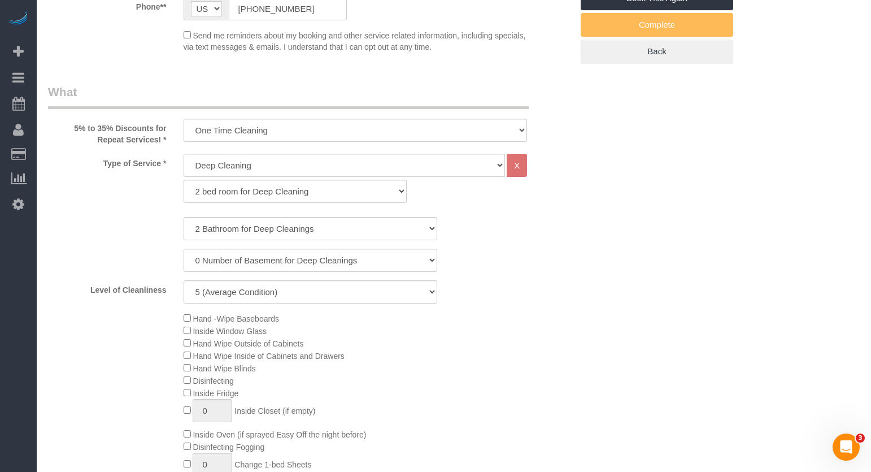
scroll to position [509, 0]
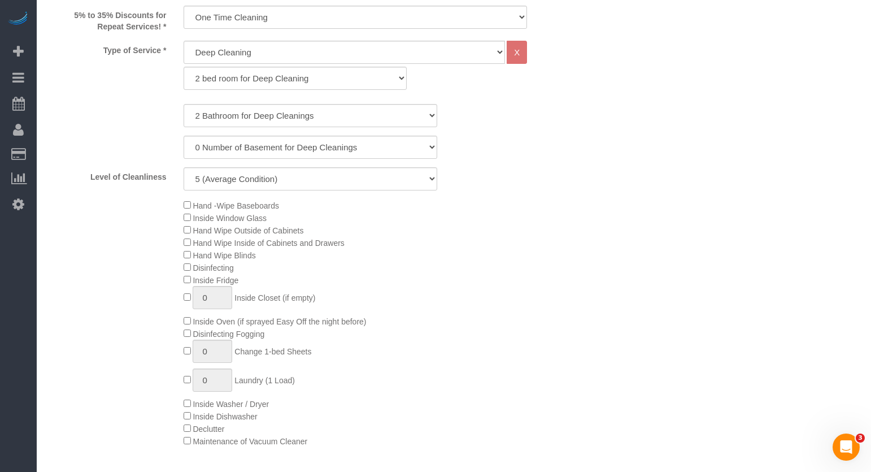
click at [320, 180] on div "1 Bathroom for Deep Cleaning 2 Bathroom for Deep Cleanings 3 Bathroom for Deep …" at bounding box center [310, 147] width 524 height 86
click at [315, 190] on select "1 (Very Clean) 2 3 4 5 (Average Condition) 6 7 8 9 10 (Extremely Dirty)" at bounding box center [311, 178] width 254 height 23
select select "3"
click at [184, 181] on select "1 (Very Clean) 2 3 4 5 (Average Condition) 6 7 8 9 10 (Extremely Dirty)" at bounding box center [311, 178] width 254 height 23
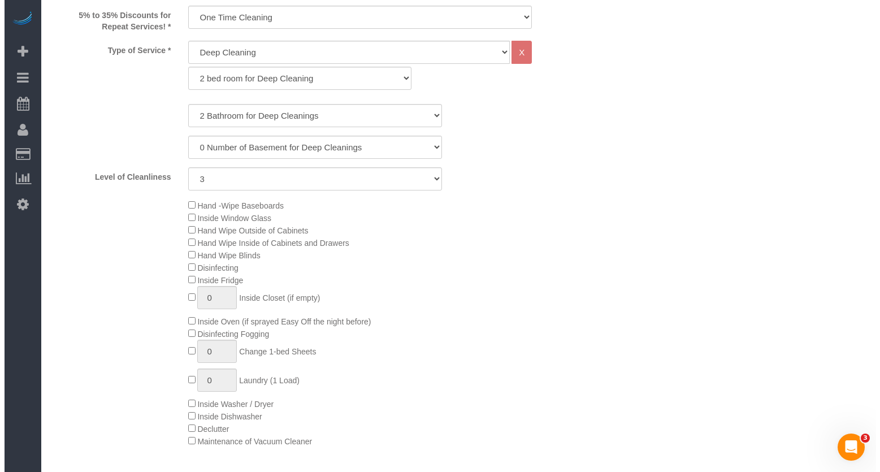
scroll to position [0, 0]
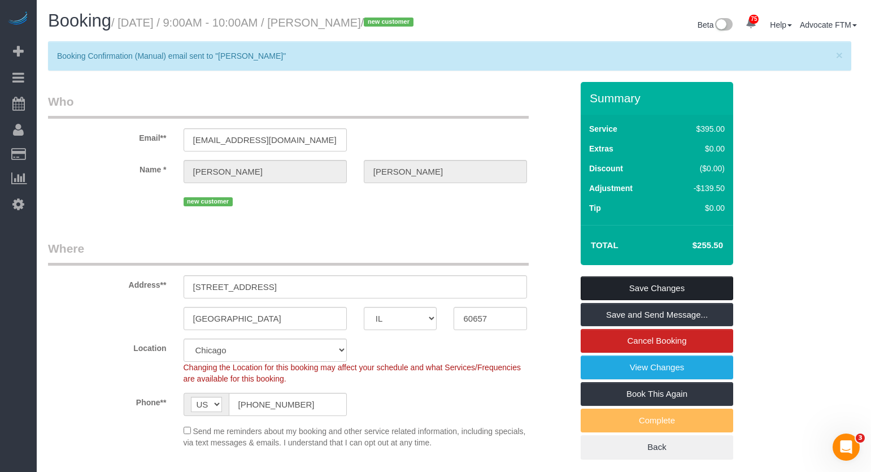
click at [655, 298] on link "Save Changes" at bounding box center [657, 288] width 153 height 24
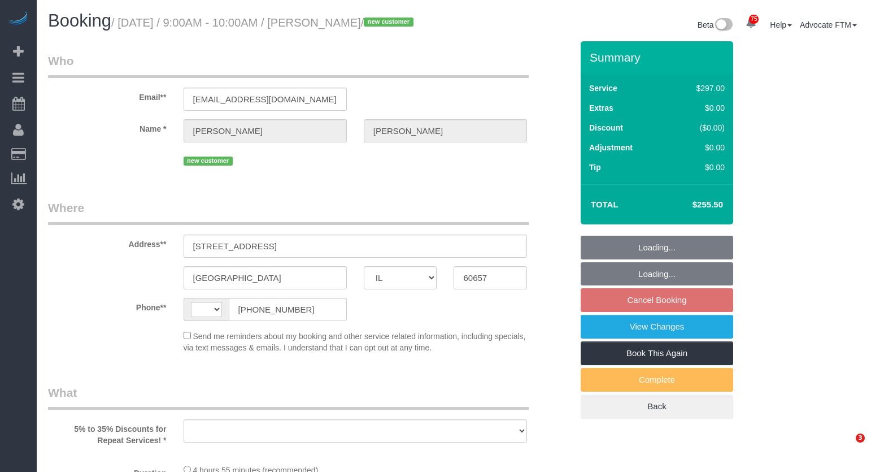
select select "IL"
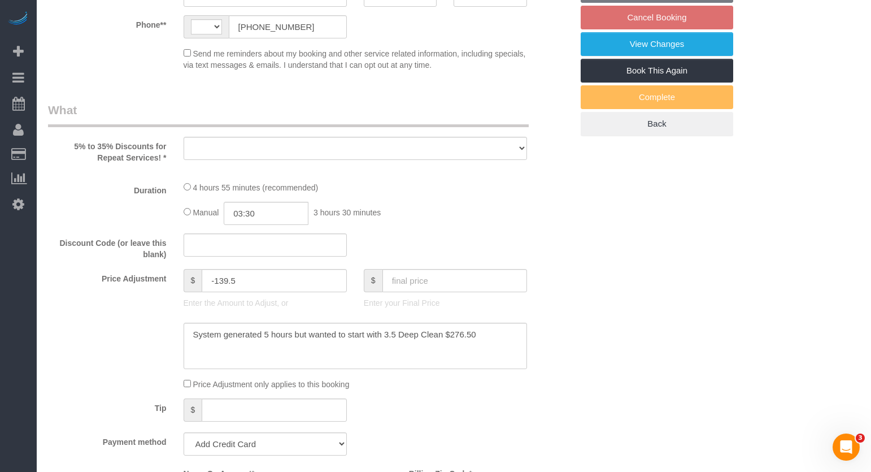
select select "string:fspay-ad969f18-7164-495a-a374-44ed370e572a"
select select "number:1"
select select "number:58"
select select "number:139"
select select "number:106"
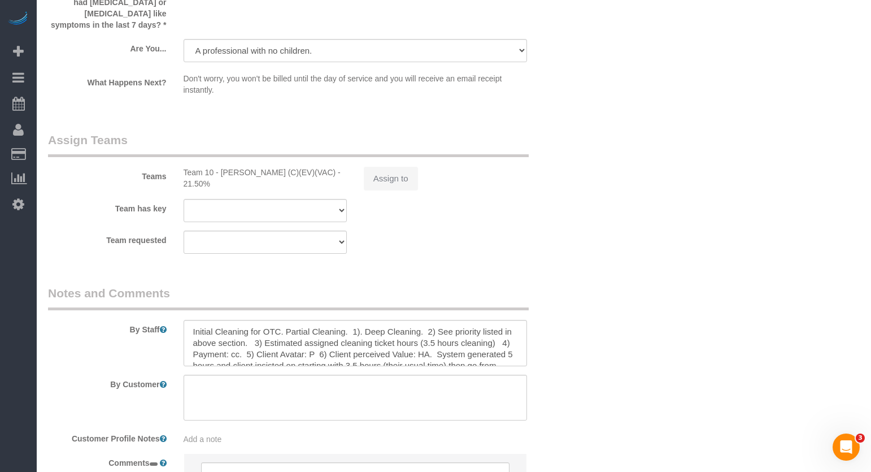
select select "string:[GEOGRAPHIC_DATA]"
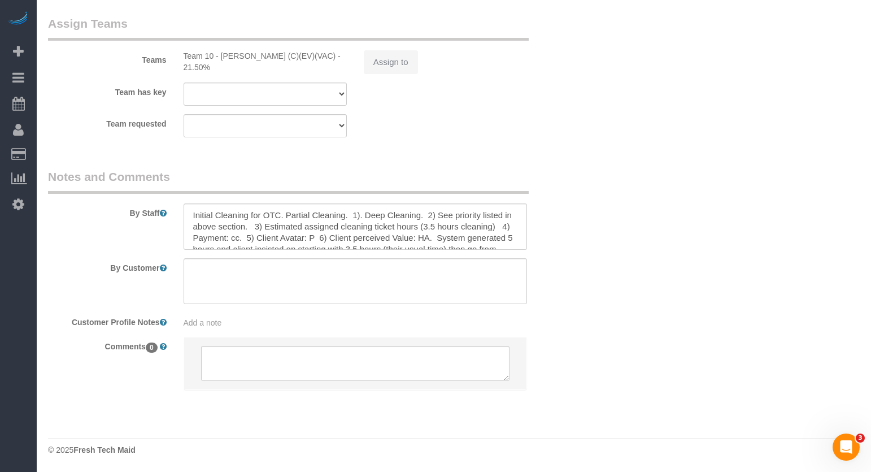
select select "object:1284"
select select "513"
select select "2"
select select "3"
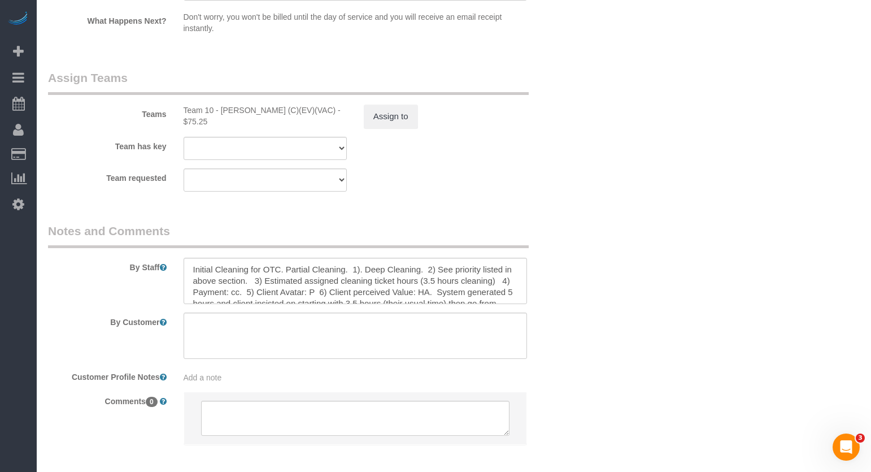
select select "2"
select select "3"
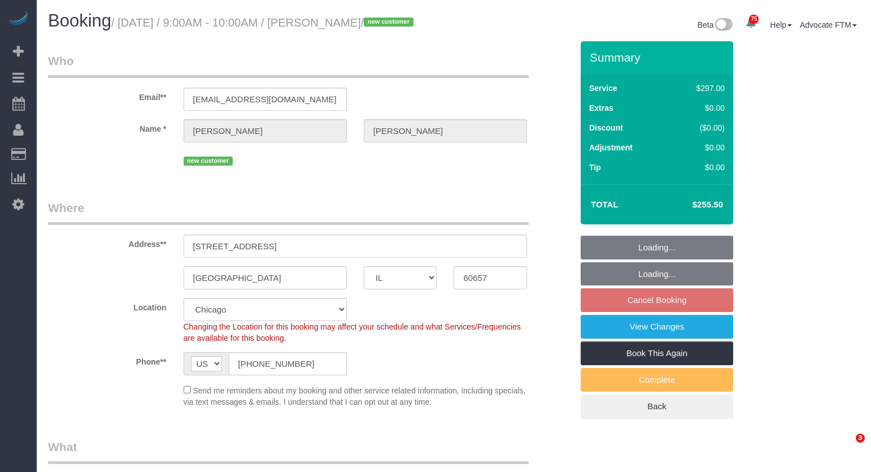
select select "IL"
select select "number:1"
select select "number:58"
select select "number:139"
select select "number:106"
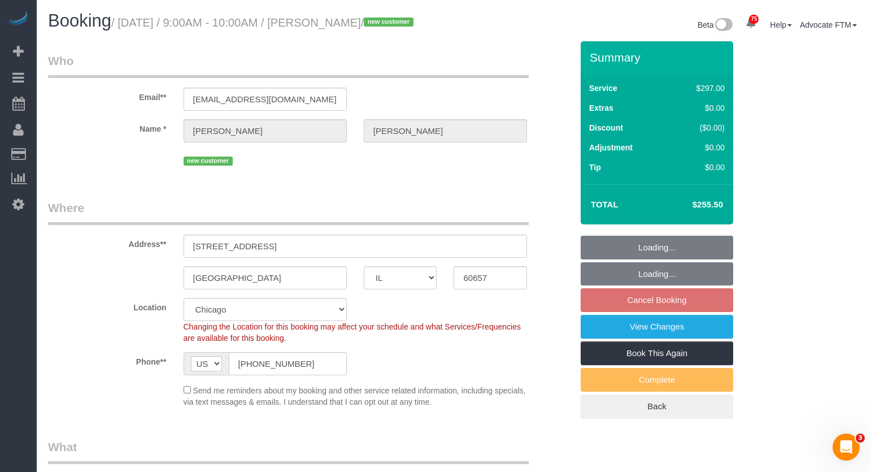
select select "object:1284"
select select "513"
select select "2"
select select "3"
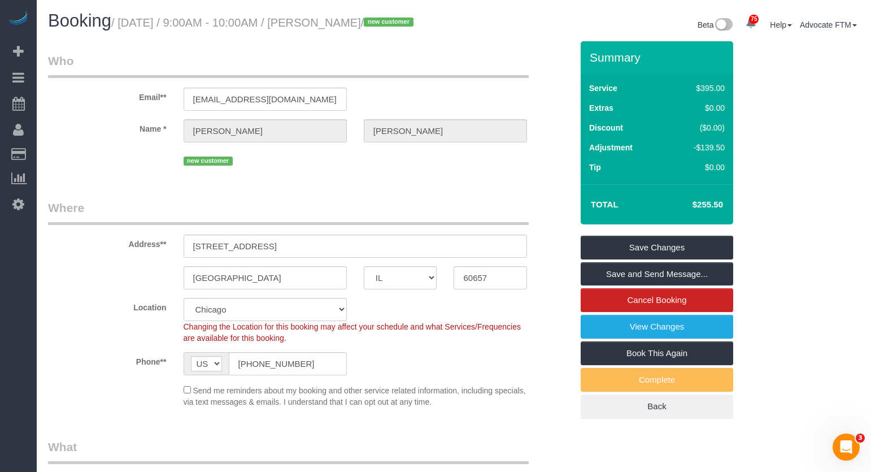
drag, startPoint x: 395, startPoint y: 21, endPoint x: 319, endPoint y: 23, distance: 75.7
click at [319, 23] on small "/ August 15, 2025 / 9:00AM - 10:00AM / Jennifer Meyer / new customer" at bounding box center [264, 22] width 306 height 12
click at [321, 23] on small "/ August 15, 2025 / 9:00AM - 10:00AM / Jennifer Meyer / new customer" at bounding box center [264, 22] width 306 height 12
drag, startPoint x: 324, startPoint y: 113, endPoint x: 107, endPoint y: 106, distance: 216.6
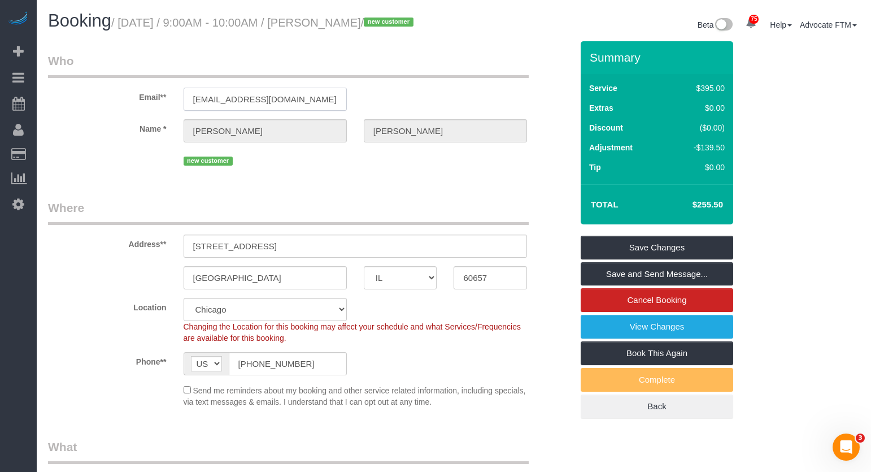
click at [107, 106] on div "Email** meyerjenmeyer52@gmail.com" at bounding box center [310, 82] width 541 height 58
drag, startPoint x: 255, startPoint y: 366, endPoint x: 307, endPoint y: 366, distance: 52.6
click at [185, 357] on sui-booking-location "Location Chicago Evanston Skokie Northwest Western Changing the Location for th…" at bounding box center [310, 353] width 524 height 110
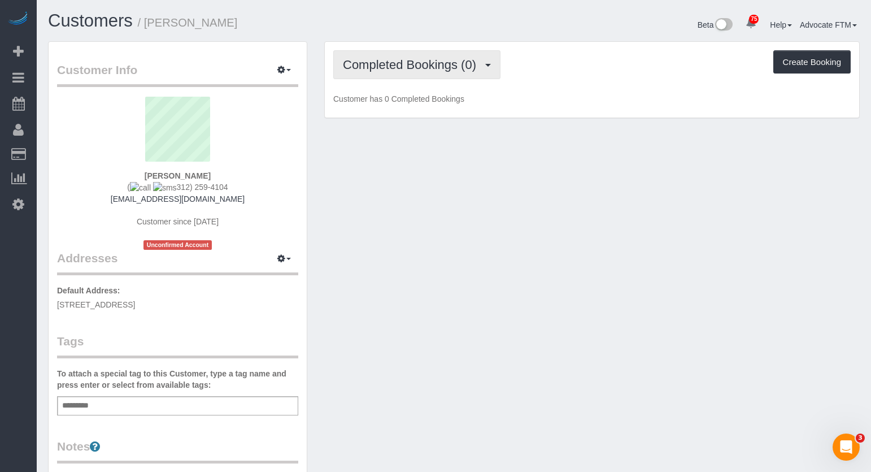
click at [464, 73] on button "Completed Bookings (0)" at bounding box center [416, 64] width 167 height 29
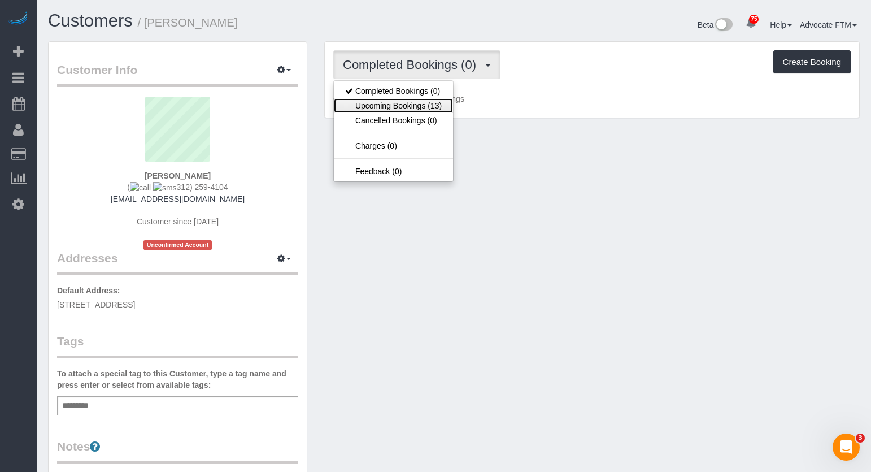
click at [415, 105] on link "Upcoming Bookings (13)" at bounding box center [393, 105] width 119 height 15
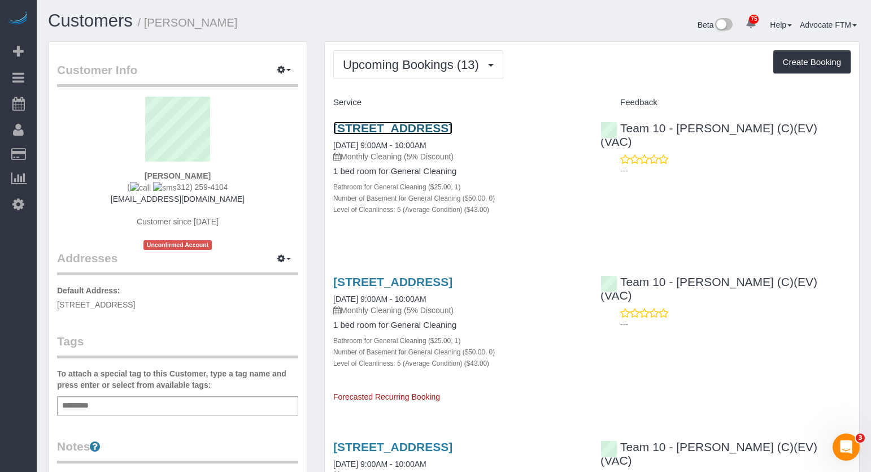
drag, startPoint x: 407, startPoint y: 125, endPoint x: 423, endPoint y: 131, distance: 17.5
click at [423, 131] on link "1132 S Wabash Ave Ste 209, Chicago, IL 60605" at bounding box center [392, 128] width 119 height 13
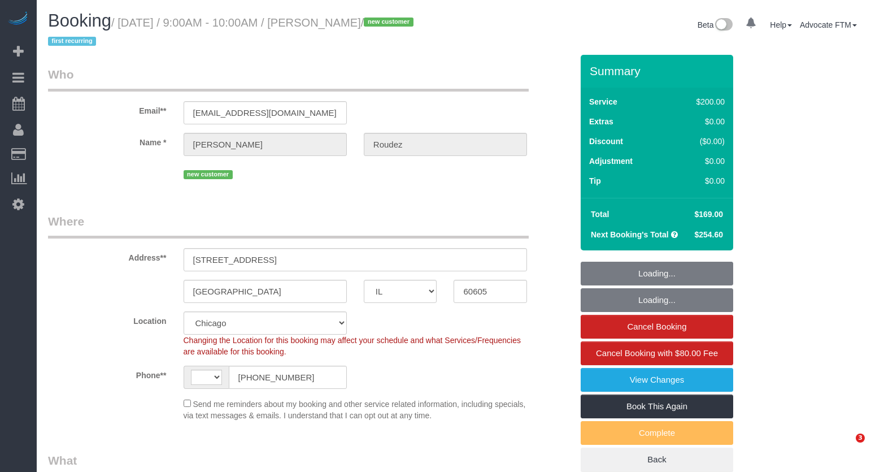
select select "IL"
select select "number:1"
select select "number:58"
select select "number:139"
select select "string:[GEOGRAPHIC_DATA]"
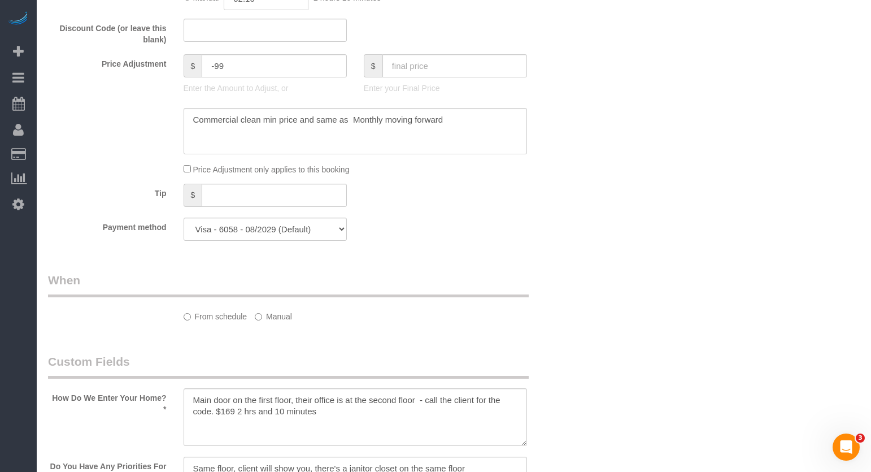
select select "object:1293"
select select "512"
select select "5"
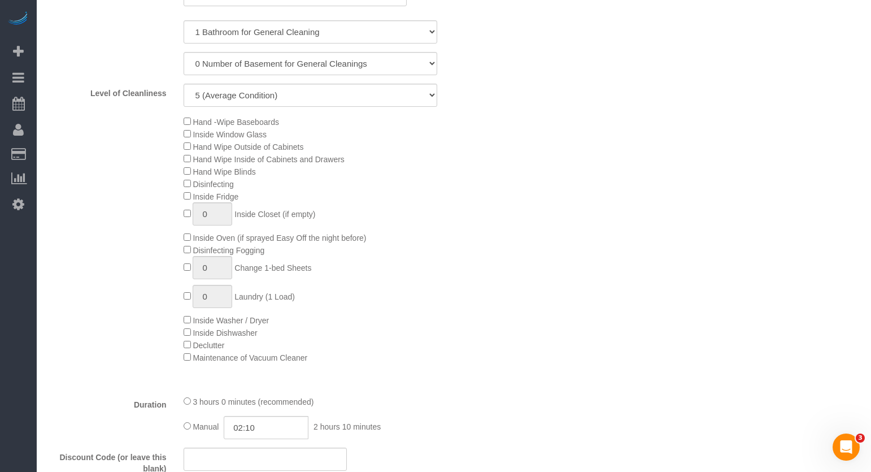
select select "5"
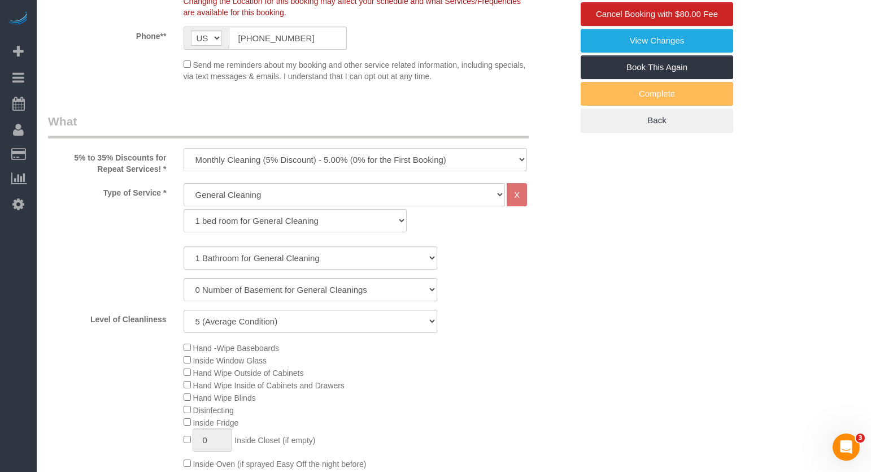
scroll to position [226, 0]
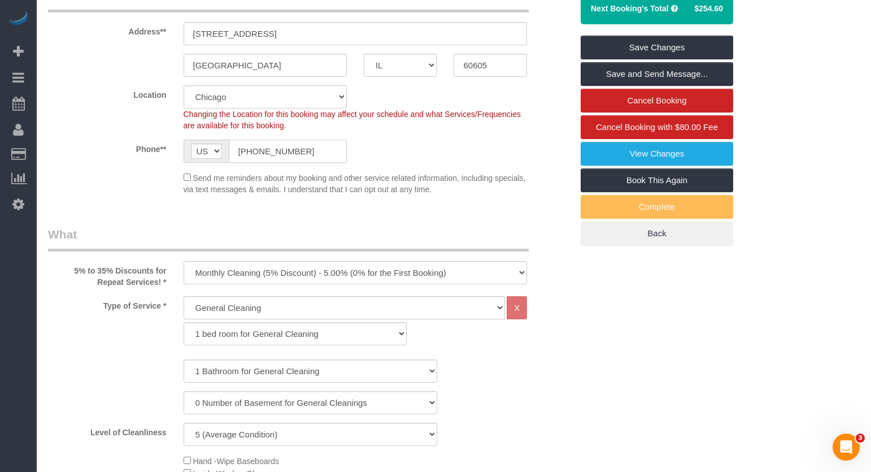
drag, startPoint x: 318, startPoint y: 153, endPoint x: 201, endPoint y: 148, distance: 116.5
click at [184, 144] on div "AF AL DZ AD AO AI AQ AG AR AM AW AU AT AZ BS BH BD BB BY BE BZ BJ BM BT BO BA B…" at bounding box center [265, 151] width 163 height 23
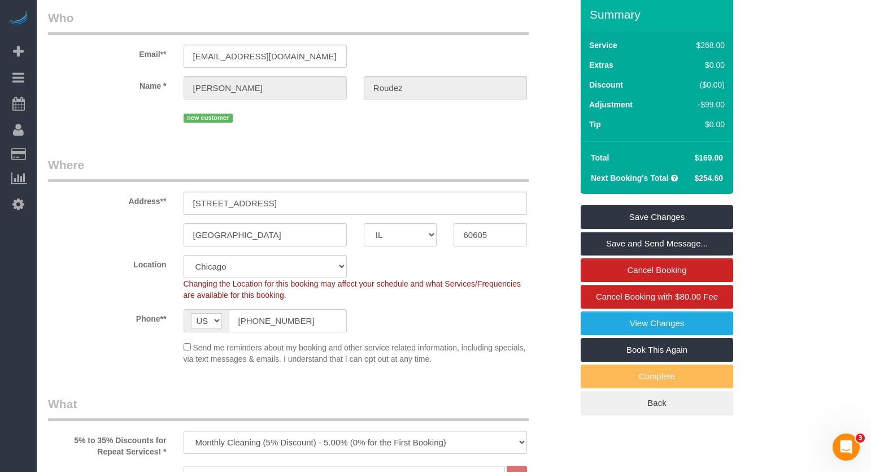
scroll to position [0, 0]
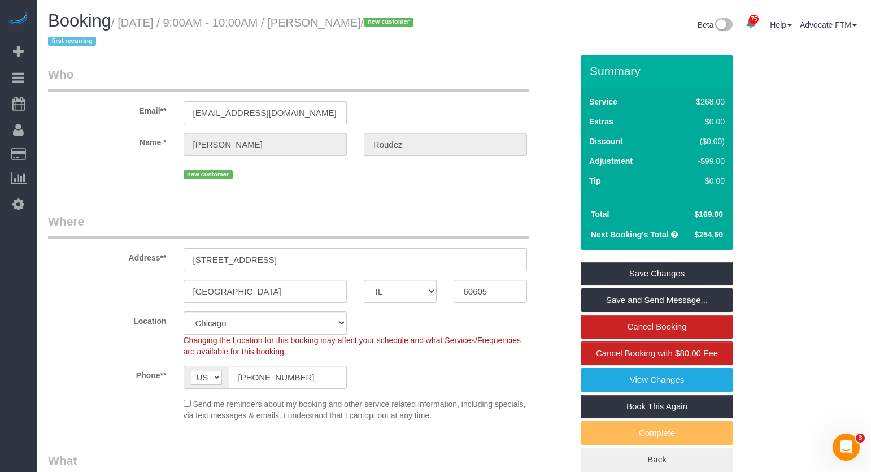
drag, startPoint x: 393, startPoint y: 21, endPoint x: 331, endPoint y: 25, distance: 62.9
click at [331, 25] on small "/ [DATE] / 9:00AM - 10:00AM / [PERSON_NAME] / new customer first recurring" at bounding box center [232, 32] width 369 height 32
drag, startPoint x: 319, startPoint y: 110, endPoint x: 122, endPoint y: 103, distance: 197.9
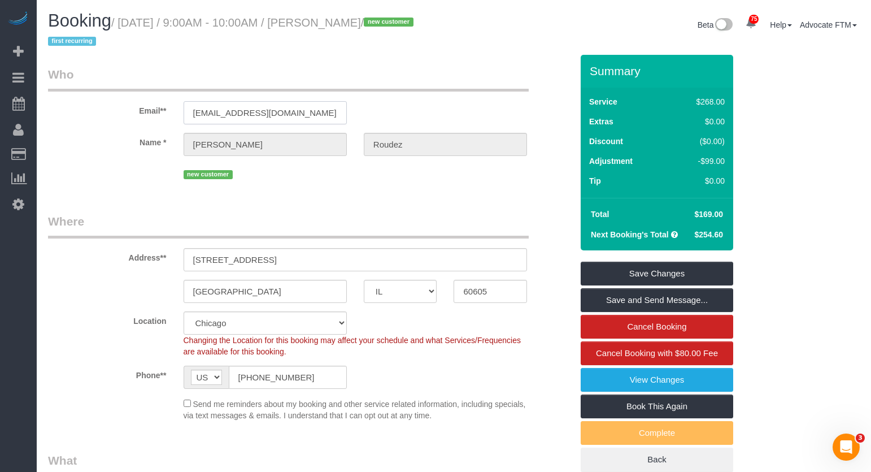
click at [101, 98] on div "Email** [EMAIL_ADDRESS][DOMAIN_NAME]" at bounding box center [310, 95] width 541 height 58
drag, startPoint x: 314, startPoint y: 376, endPoint x: 238, endPoint y: 367, distance: 76.3
click at [176, 366] on div "AF AL DZ AD AO AI AQ AG AR AM AW AU AT AZ BS BH BD BB BY BE BZ BJ BM BT BO BA B…" at bounding box center [265, 377] width 180 height 23
